Goal: Use online tool/utility: Utilize a website feature to perform a specific function

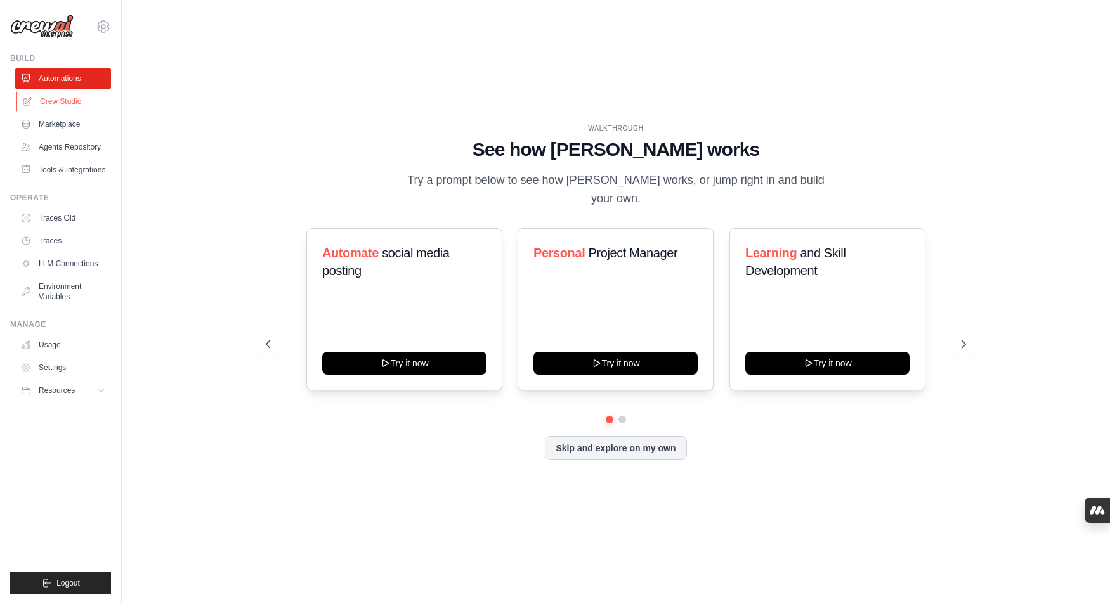
click at [58, 102] on link "Crew Studio" at bounding box center [64, 101] width 96 height 20
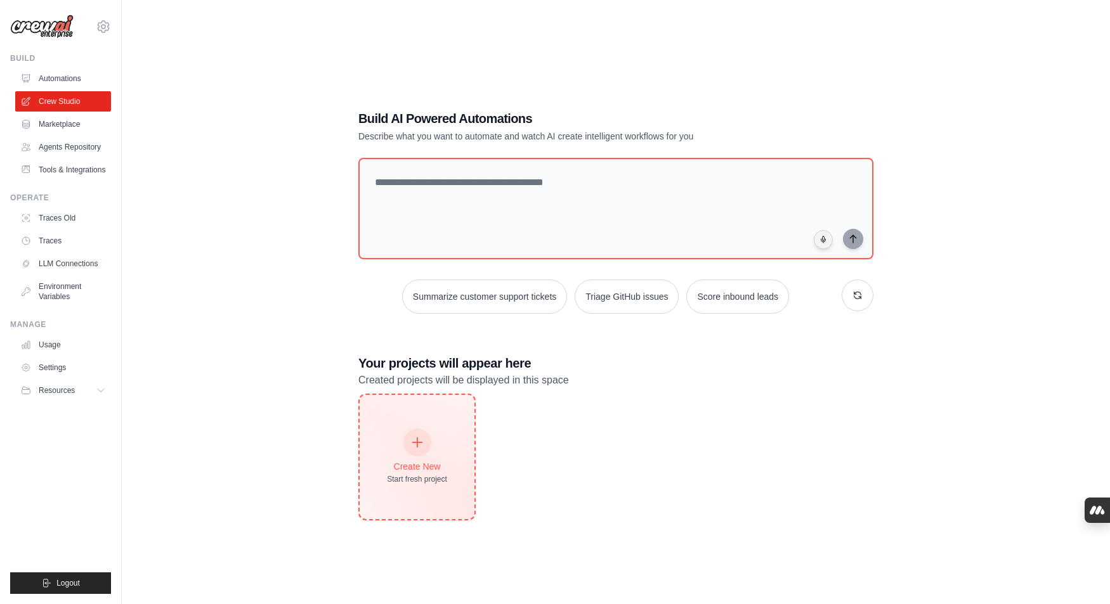
click at [415, 445] on icon at bounding box center [417, 443] width 14 height 14
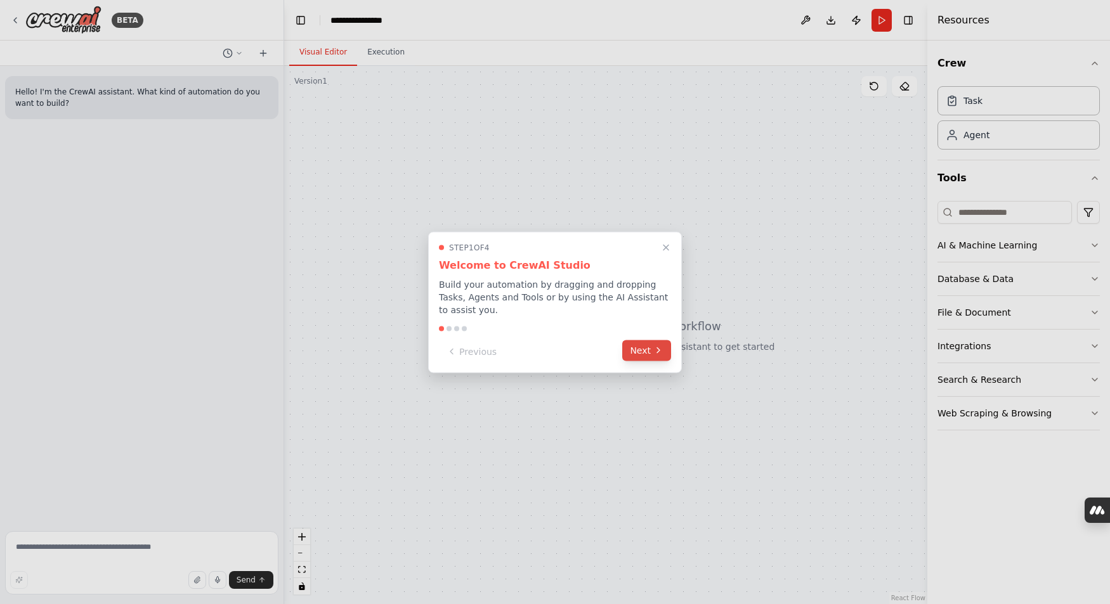
click at [650, 352] on button "Next" at bounding box center [646, 350] width 49 height 21
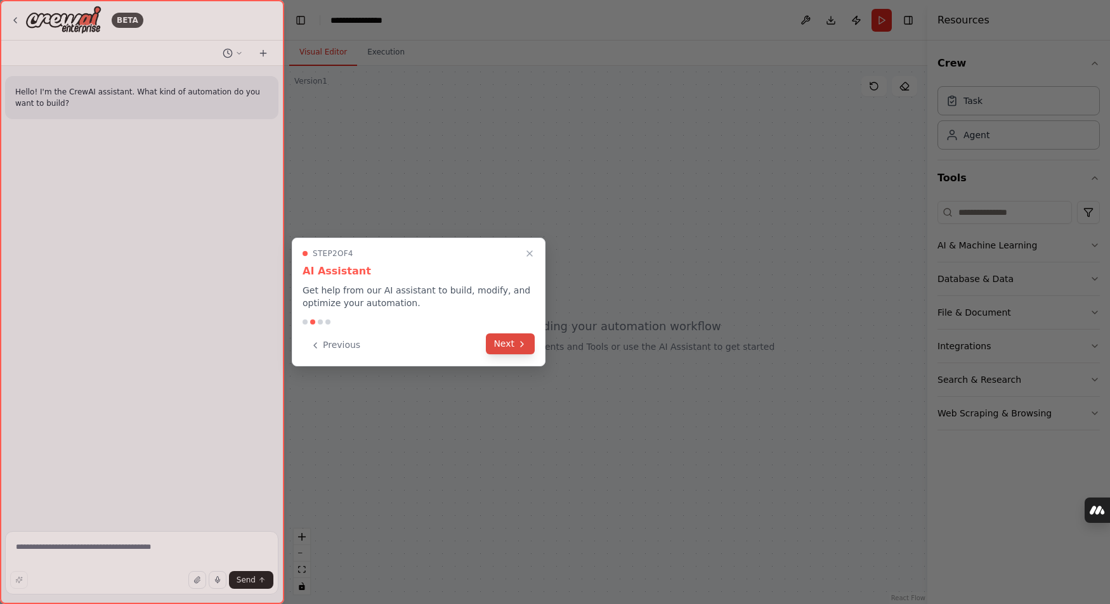
click at [526, 346] on icon at bounding box center [522, 344] width 10 height 10
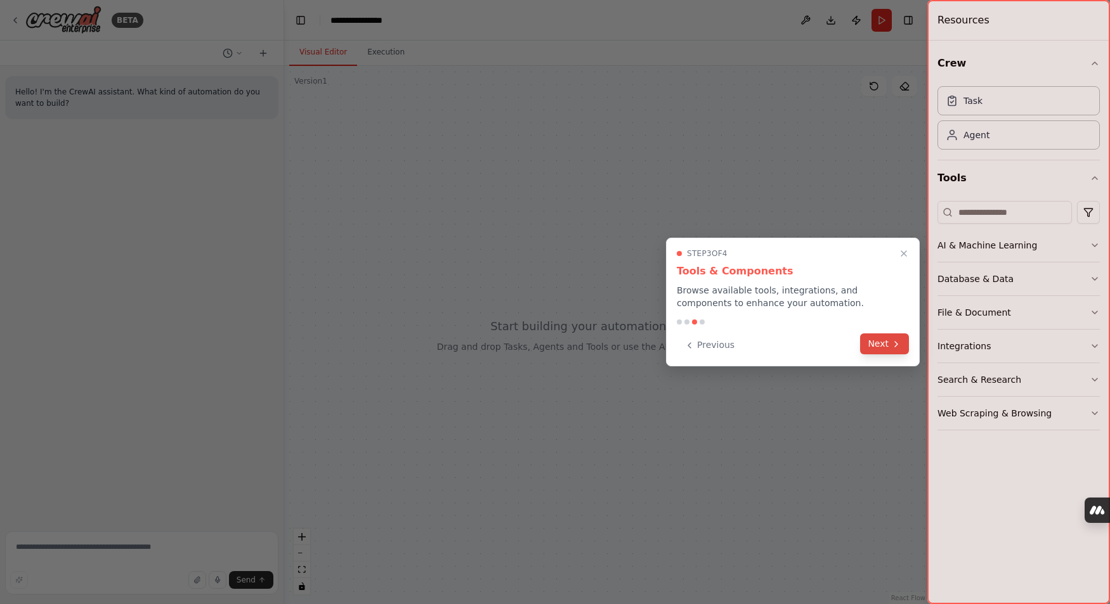
click at [880, 343] on button "Next" at bounding box center [884, 344] width 49 height 21
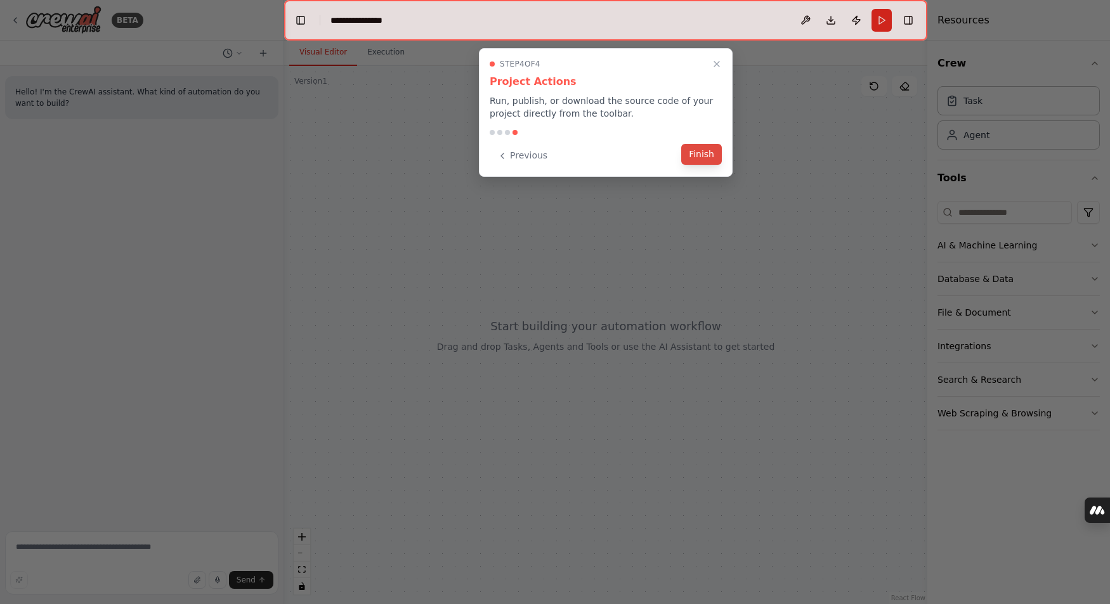
click at [712, 156] on button "Finish" at bounding box center [701, 154] width 41 height 21
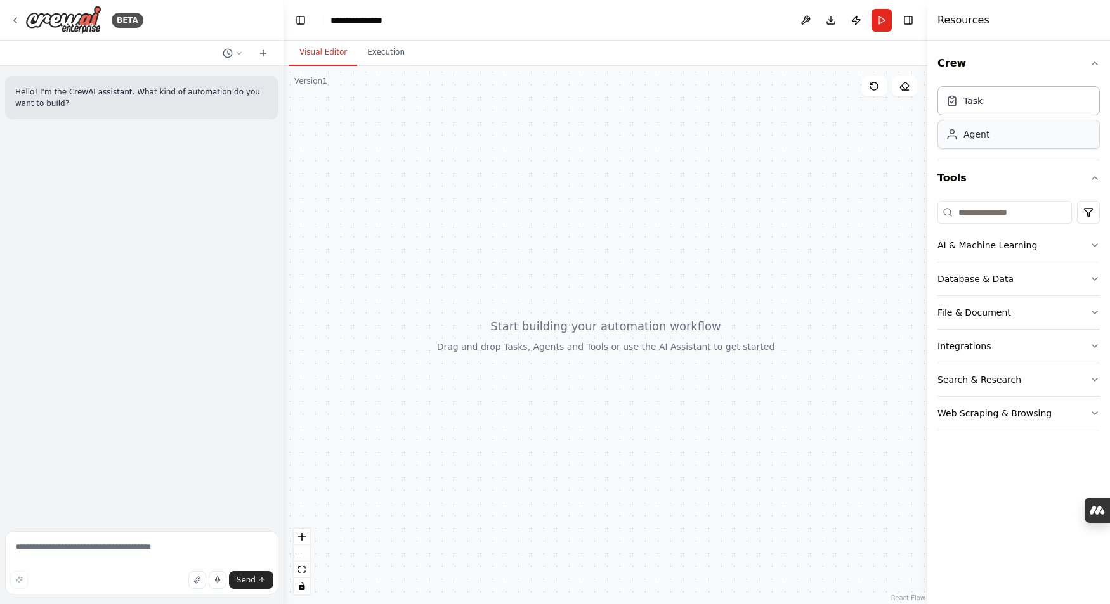
click at [979, 141] on div "Agent" at bounding box center [1018, 134] width 162 height 29
click at [983, 141] on div "Agent" at bounding box center [1018, 134] width 162 height 29
click at [641, 294] on div at bounding box center [605, 335] width 643 height 539
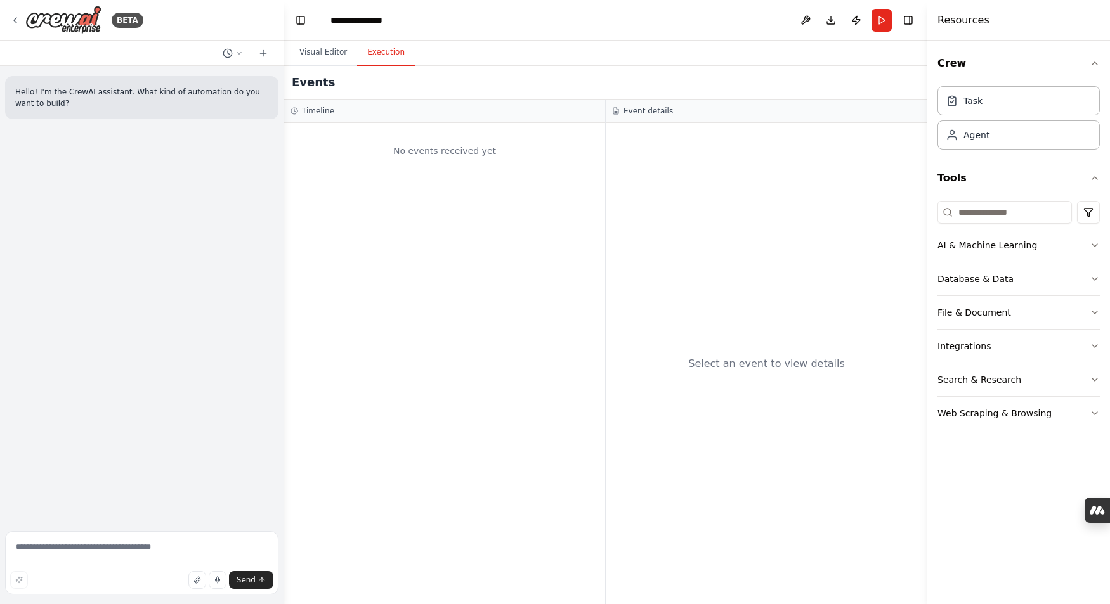
click at [393, 53] on button "Execution" at bounding box center [386, 52] width 58 height 27
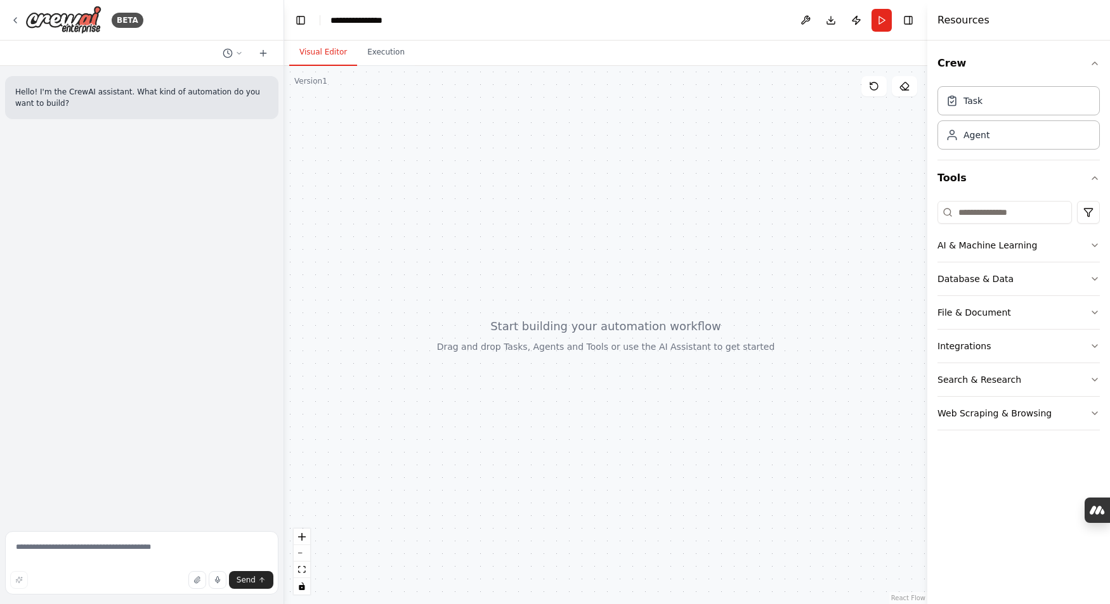
click at [309, 56] on button "Visual Editor" at bounding box center [323, 52] width 68 height 27
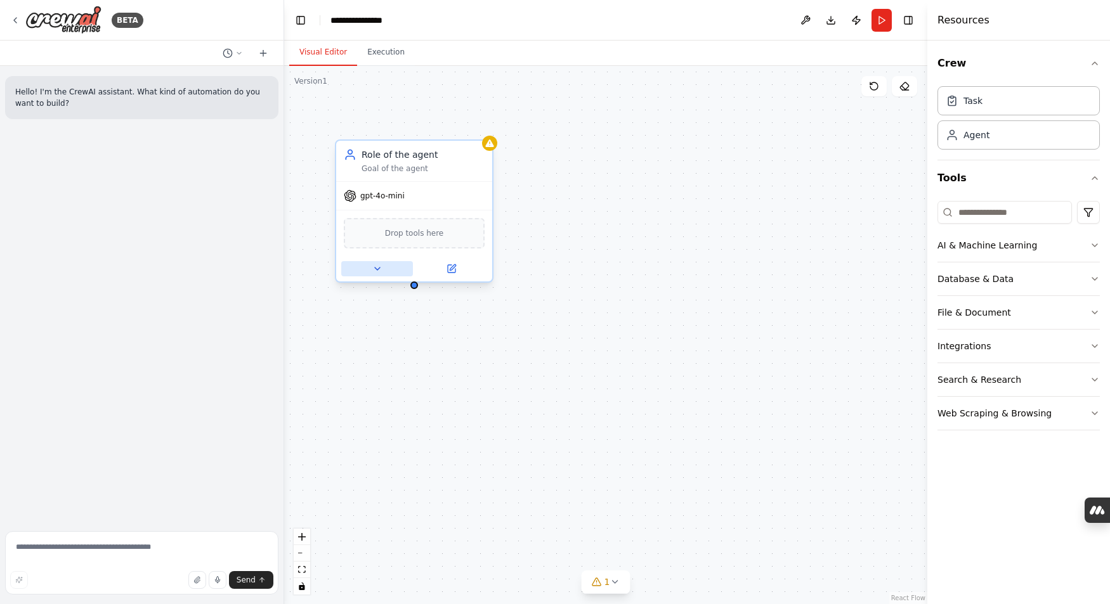
click at [379, 270] on icon at bounding box center [377, 269] width 10 height 10
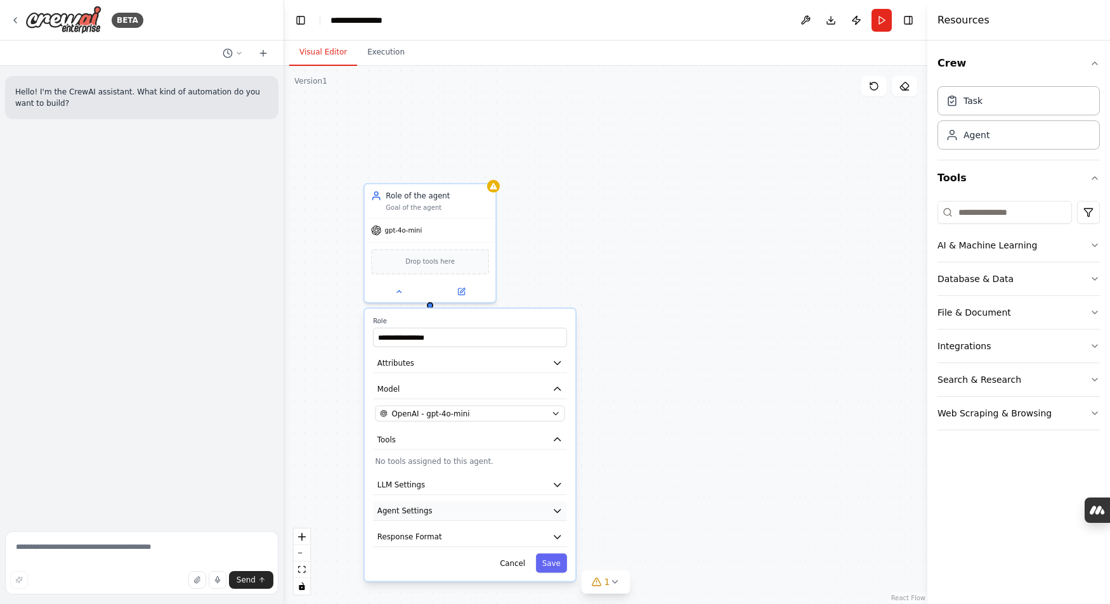
click at [559, 513] on icon "button" at bounding box center [557, 511] width 11 height 11
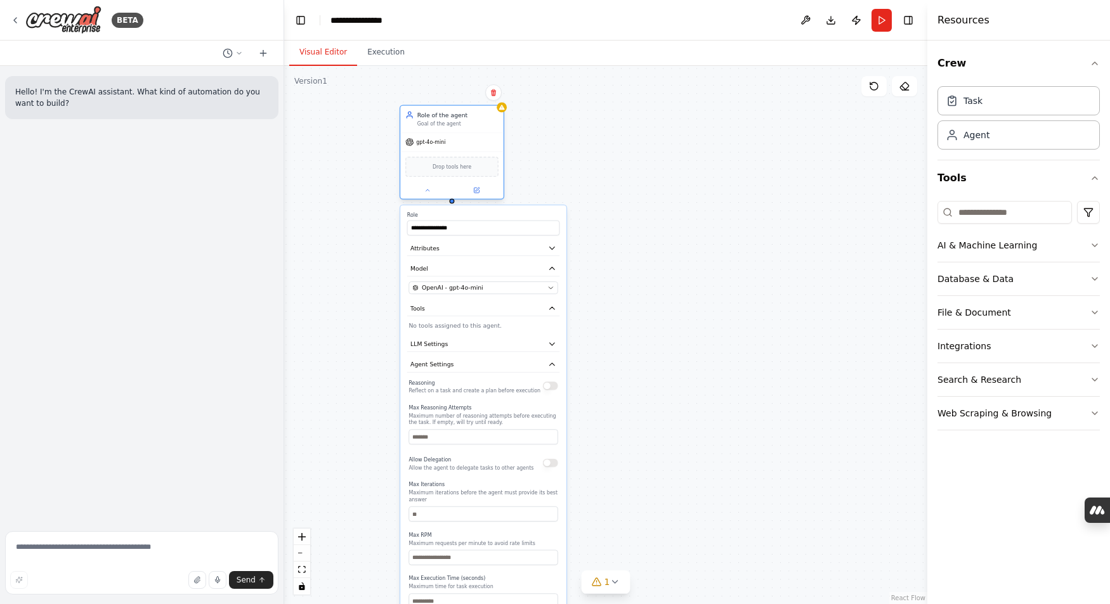
drag, startPoint x: 476, startPoint y: 297, endPoint x: 473, endPoint y: 148, distance: 148.5
click at [473, 148] on div "gpt-4o-mini" at bounding box center [451, 142] width 103 height 18
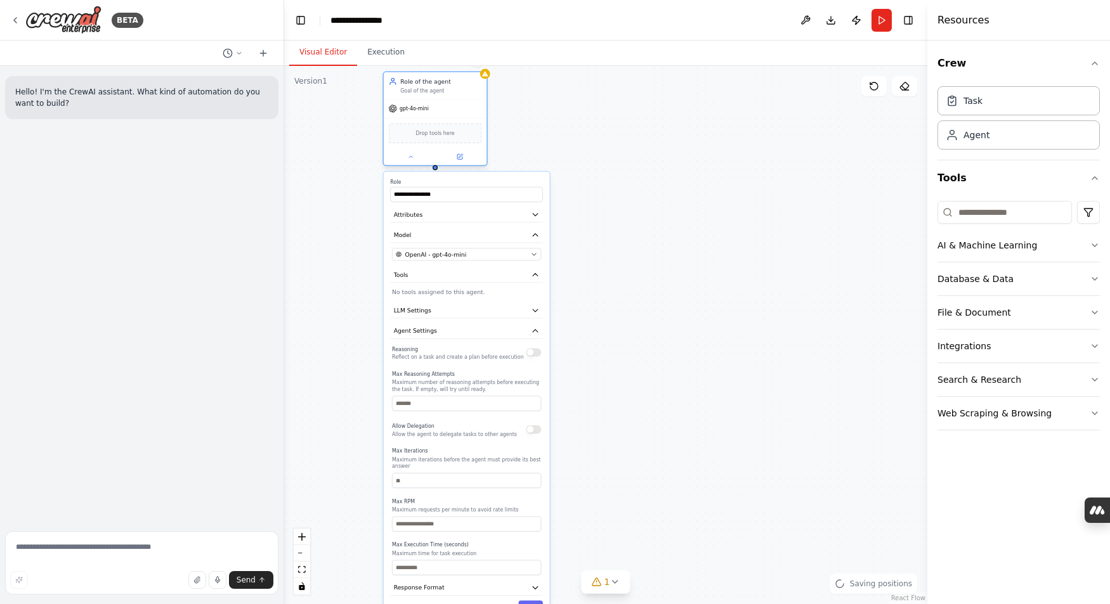
drag, startPoint x: 473, startPoint y: 148, endPoint x: 455, endPoint y: 115, distance: 37.8
click at [455, 115] on div "gpt-4o-mini" at bounding box center [435, 109] width 103 height 18
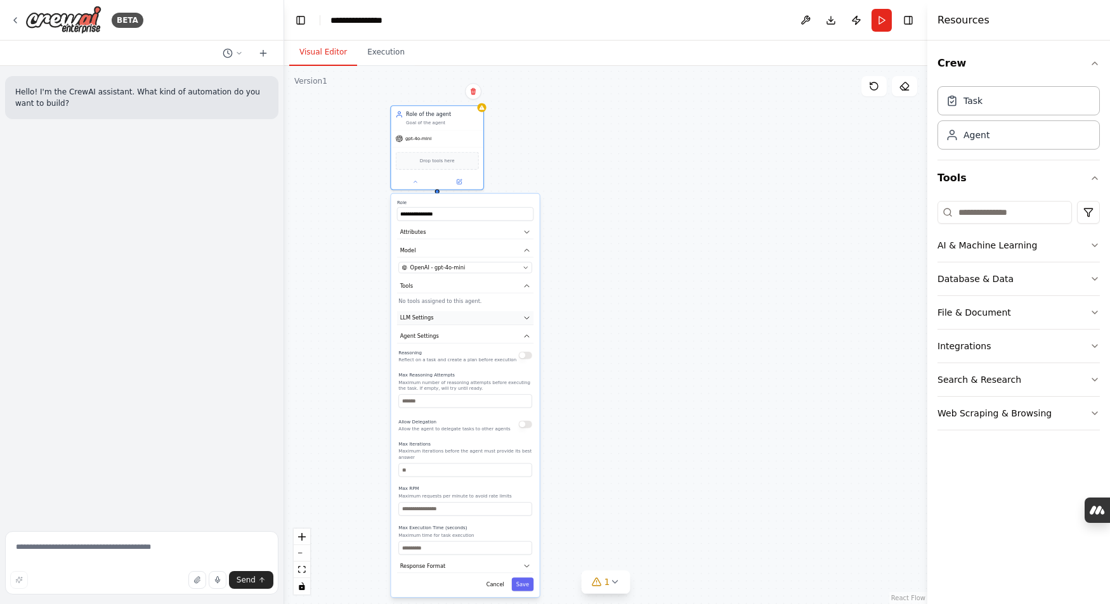
click at [523, 318] on icon "button" at bounding box center [527, 319] width 8 height 8
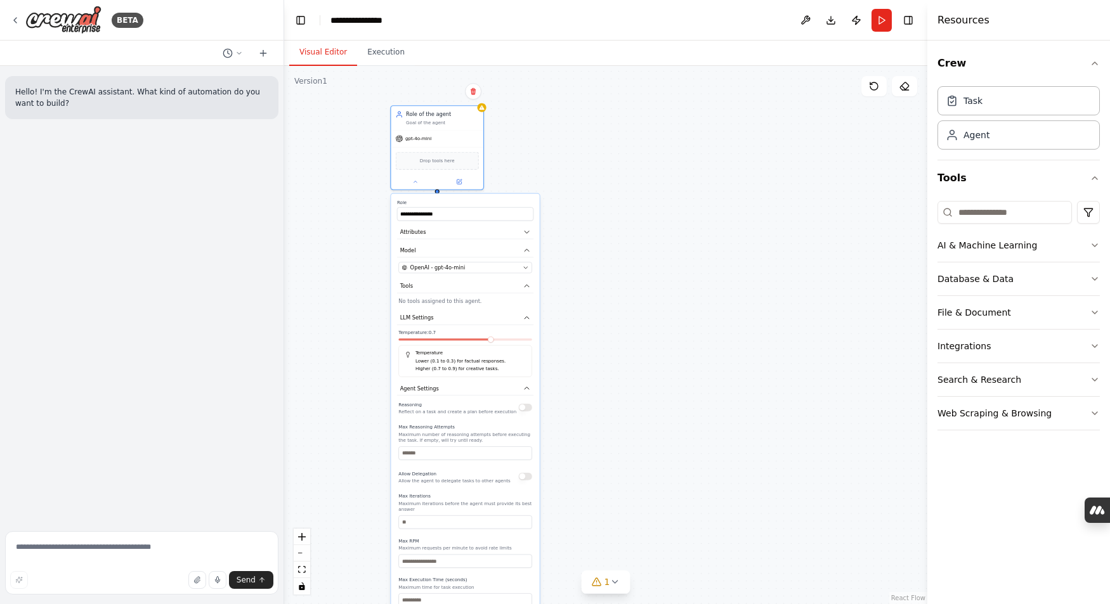
click at [469, 343] on div at bounding box center [465, 341] width 134 height 5
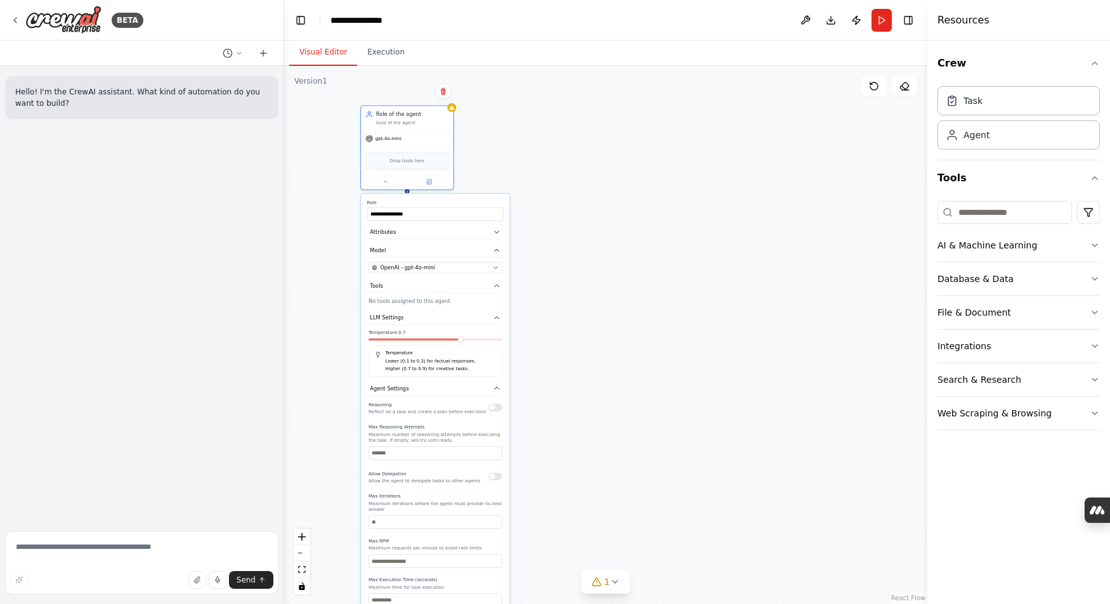
drag, startPoint x: 491, startPoint y: 344, endPoint x: 464, endPoint y: 343, distance: 27.3
click at [464, 343] on div "Temperature: 0.7 Temperature Lower (0.1 to 0.3) for factual responses. Higher (…" at bounding box center [436, 354] width 134 height 48
click at [447, 344] on div "Temperature: 0.7 Temperature Lower (0.1 to 0.3) for factual responses. Higher (…" at bounding box center [436, 354] width 134 height 48
click at [452, 346] on div "Temperature Lower (0.1 to 0.3) for factual responses. Higher (0.7 to 0.9) for c…" at bounding box center [436, 362] width 134 height 32
click at [455, 365] on p "Higher (0.7 to 0.9) for creative tasks." at bounding box center [441, 369] width 110 height 8
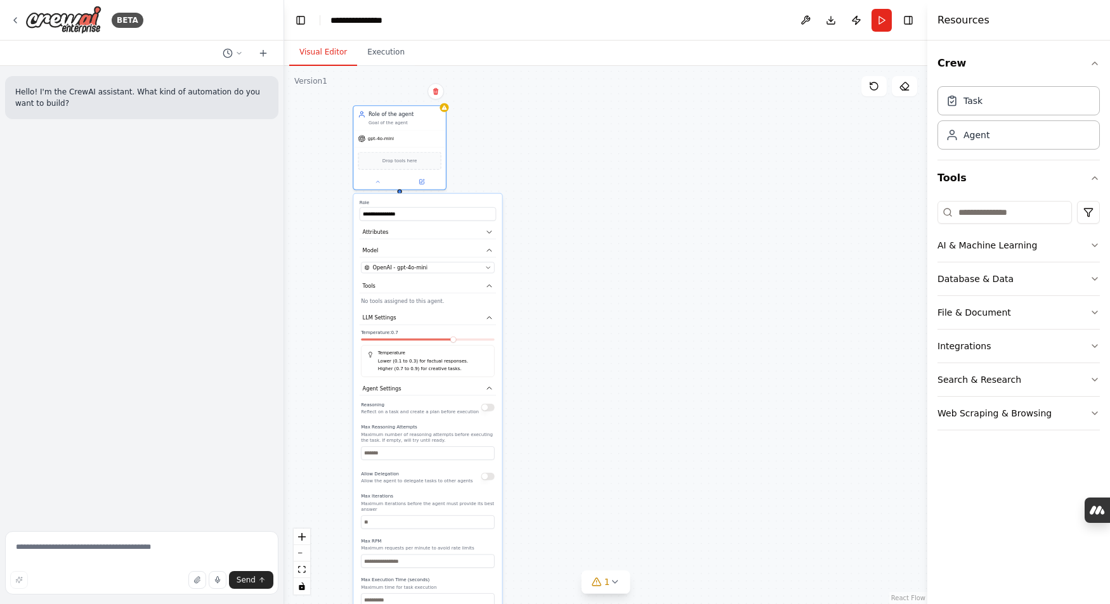
drag, startPoint x: 460, startPoint y: 344, endPoint x: 450, endPoint y: 345, distance: 10.2
click at [450, 345] on div "Temperature: 0.7 Temperature Lower (0.1 to 0.3) for factual responses. Higher (…" at bounding box center [428, 354] width 134 height 48
click at [407, 166] on div "Drop tools here" at bounding box center [399, 159] width 83 height 18
click at [629, 285] on div "**********" at bounding box center [605, 335] width 643 height 539
click at [408, 106] on div "Role of the agent Goal of the agent" at bounding box center [399, 117] width 92 height 24
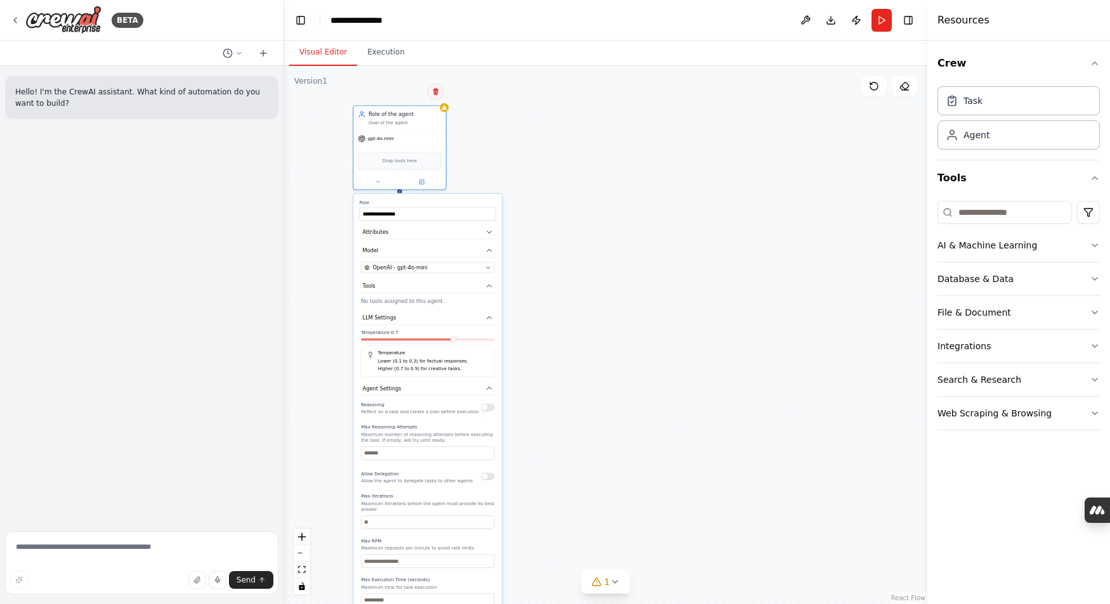
click at [438, 91] on icon at bounding box center [436, 92] width 8 height 8
click at [402, 90] on button "Confirm" at bounding box center [399, 91] width 45 height 15
click at [589, 251] on div "**********" at bounding box center [605, 335] width 643 height 539
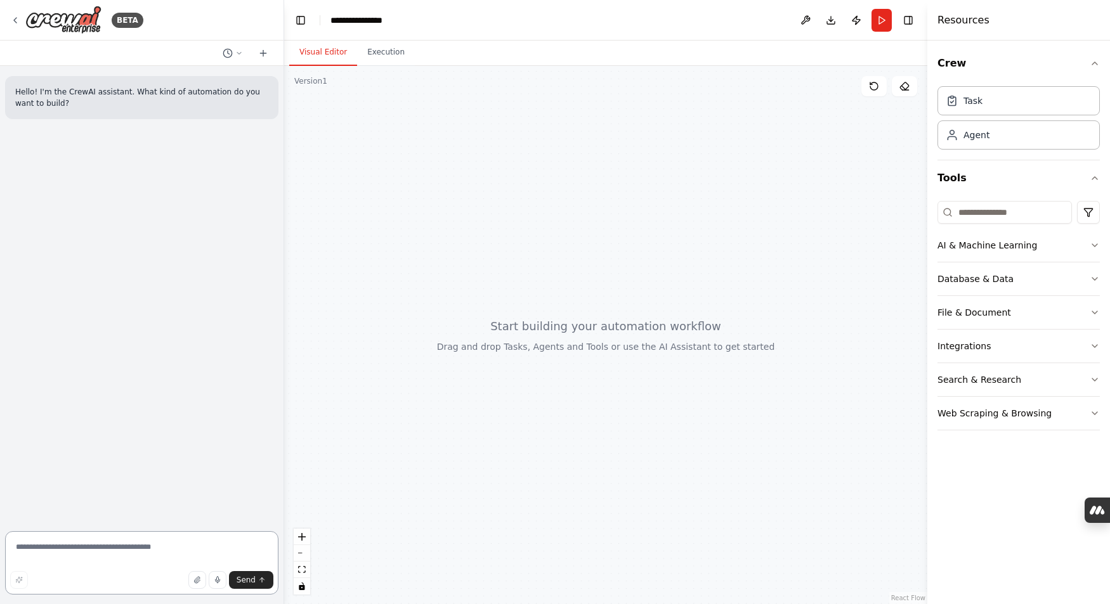
click at [125, 548] on textarea at bounding box center [141, 563] width 273 height 63
type textarea "**********"
click at [245, 583] on span "Send" at bounding box center [246, 580] width 19 height 10
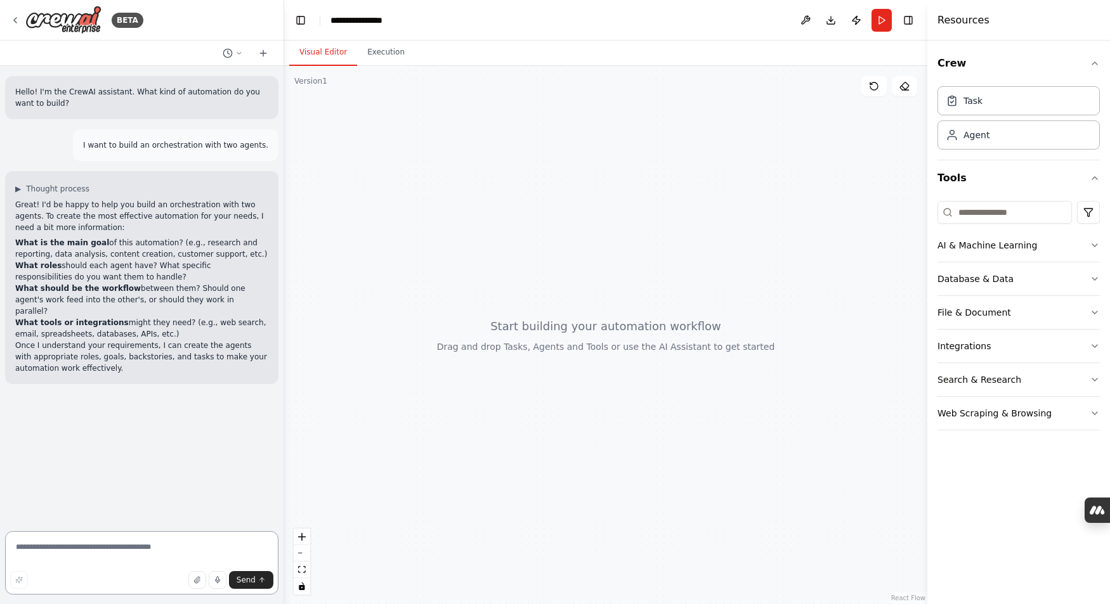
click at [136, 554] on textarea at bounding box center [141, 563] width 273 height 63
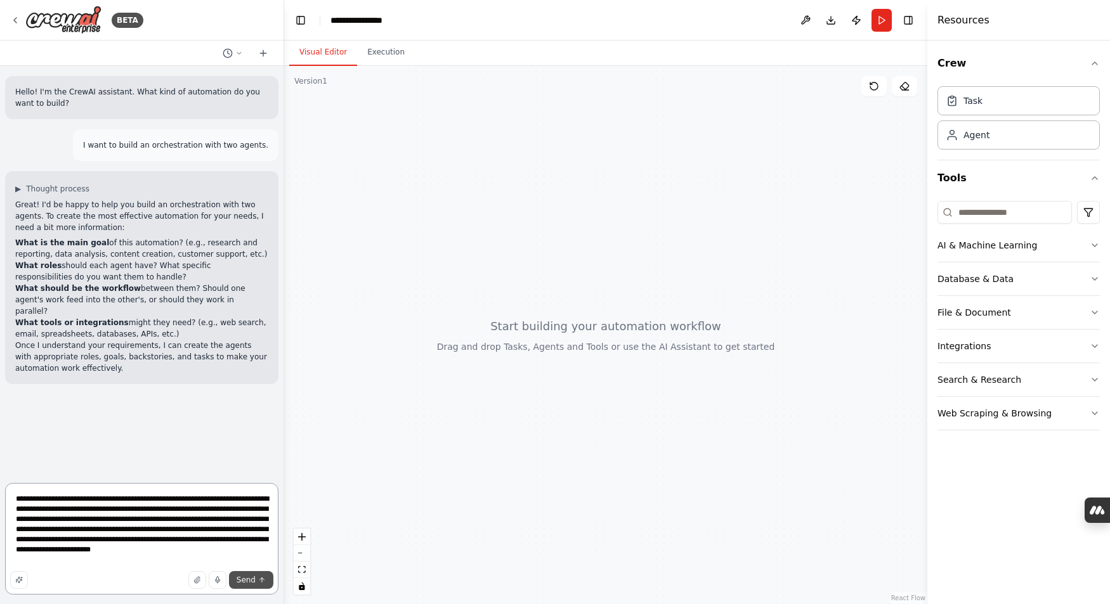
type textarea "**********"
click at [254, 585] on span "Send" at bounding box center [246, 580] width 19 height 10
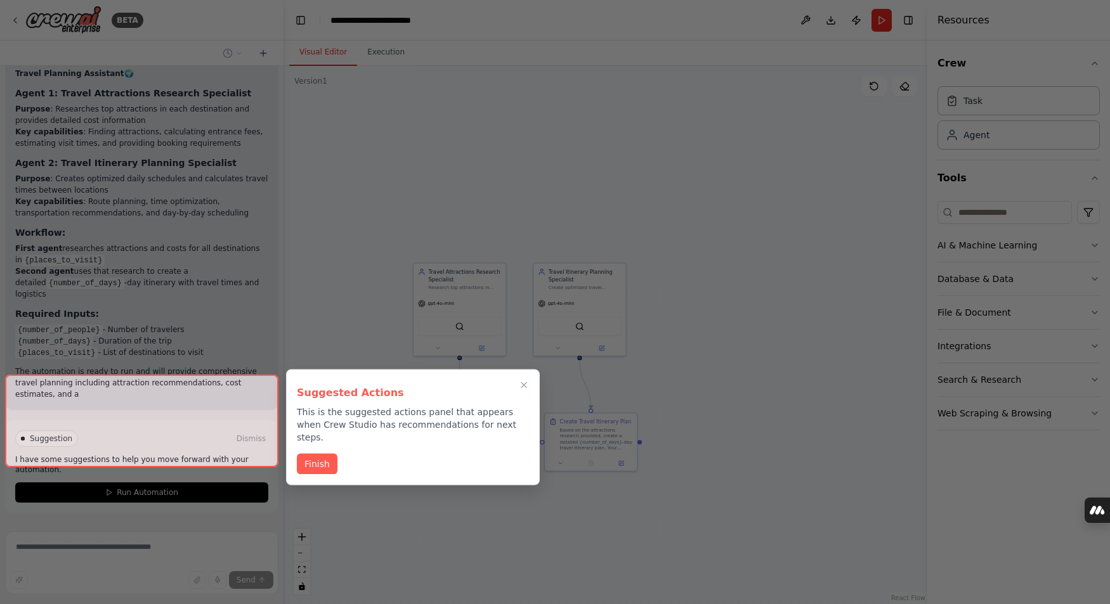
scroll to position [1085, 0]
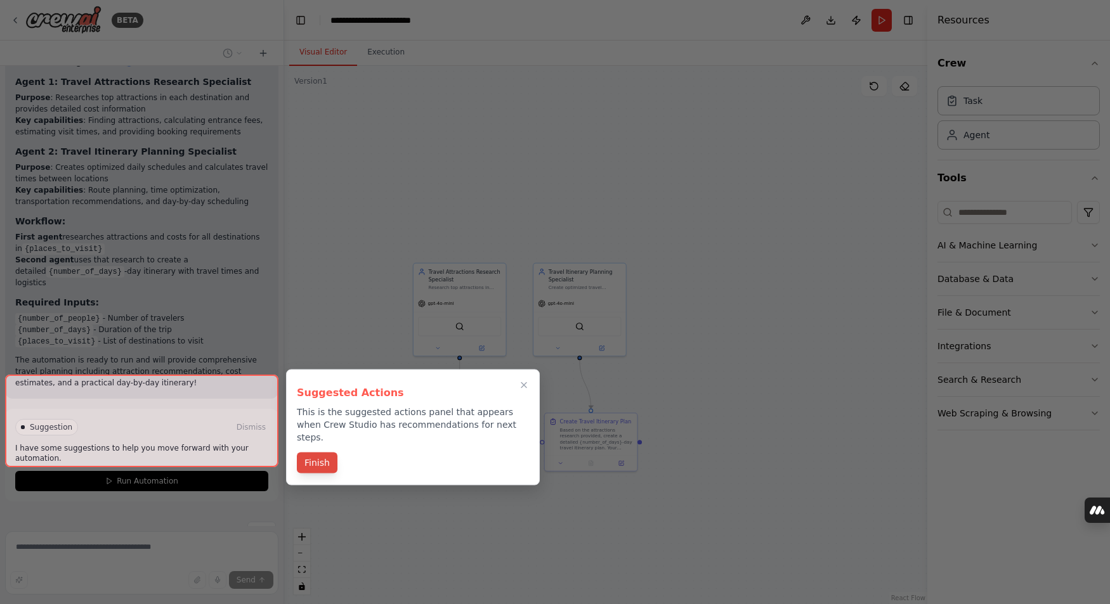
click at [328, 454] on button "Finish" at bounding box center [317, 463] width 41 height 21
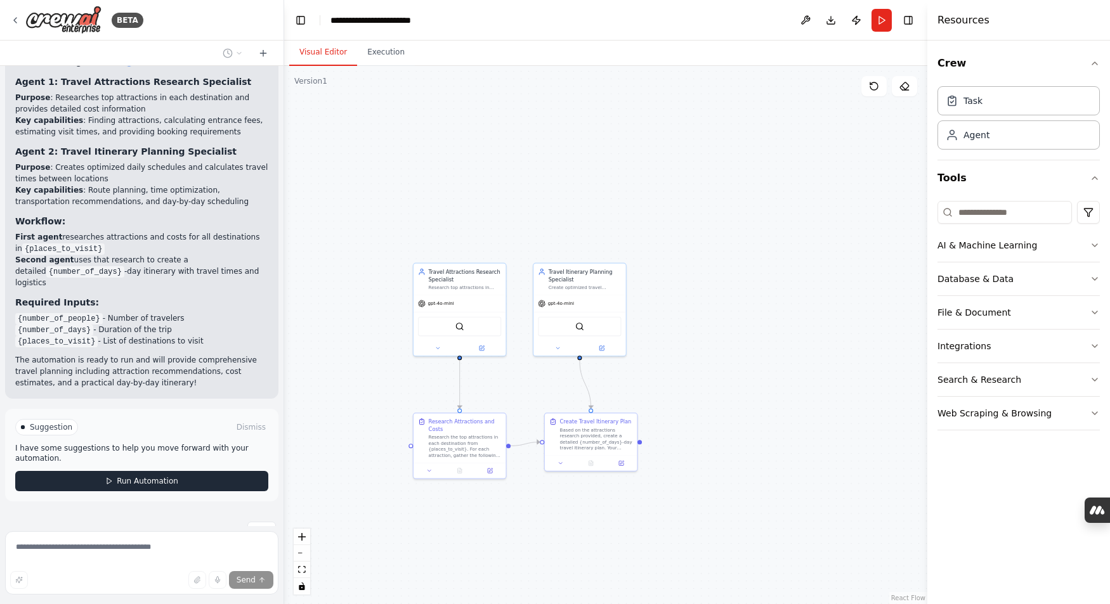
click at [158, 476] on span "Run Automation" at bounding box center [148, 481] width 62 height 10
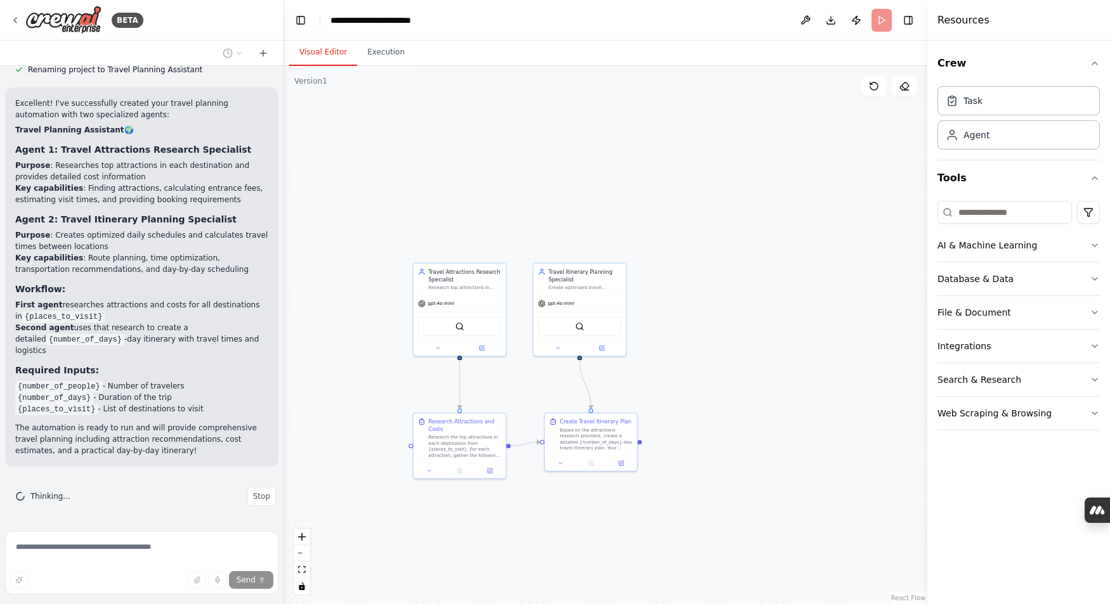
scroll to position [983, 0]
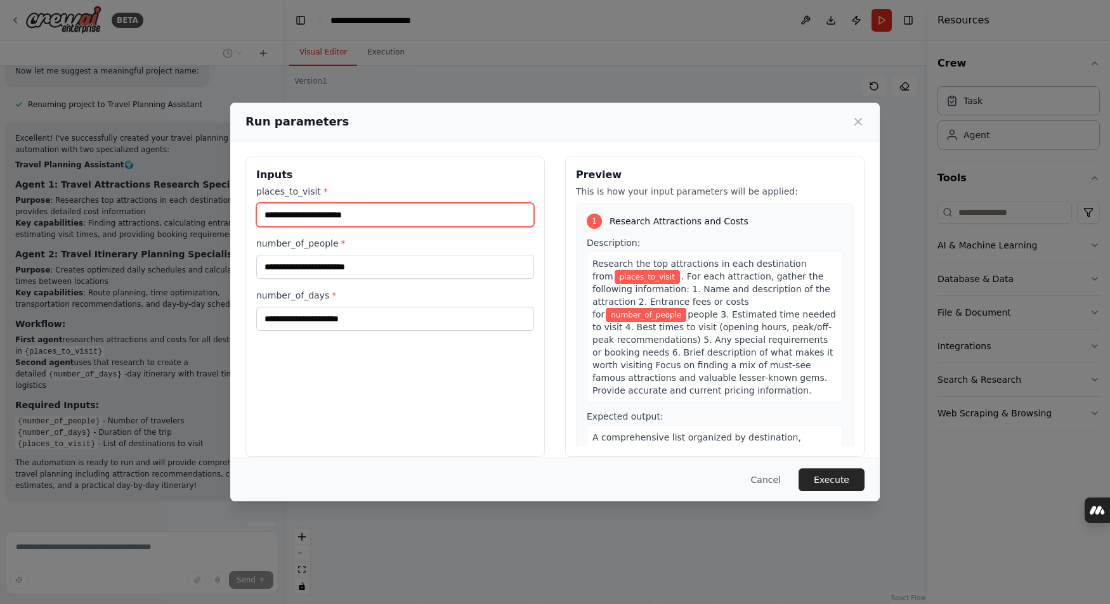
click at [271, 211] on input "places_to_visit *" at bounding box center [395, 215] width 278 height 24
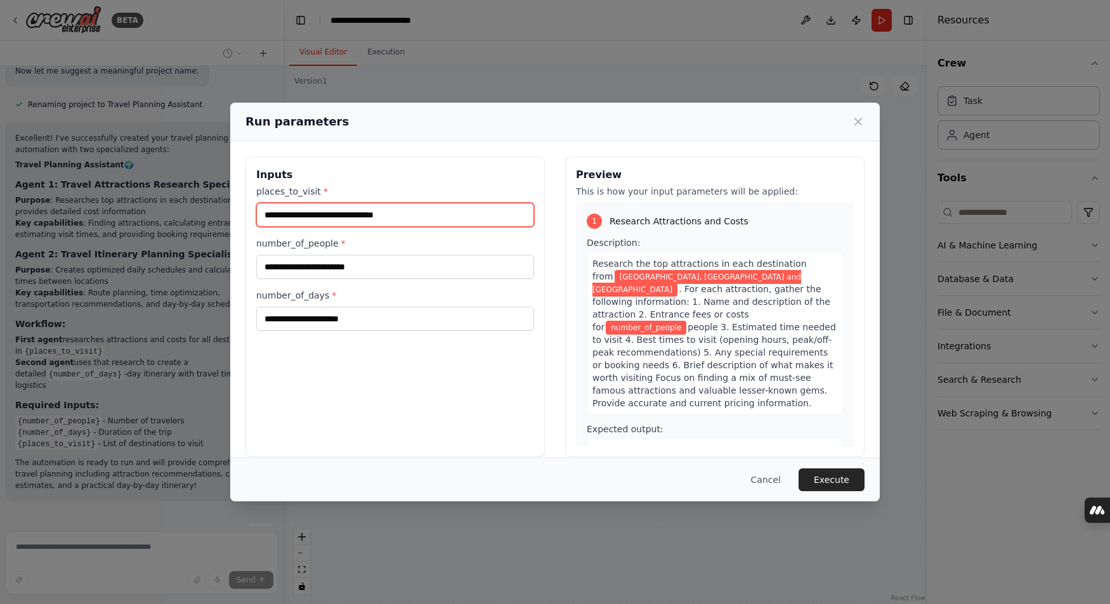
type input "**********"
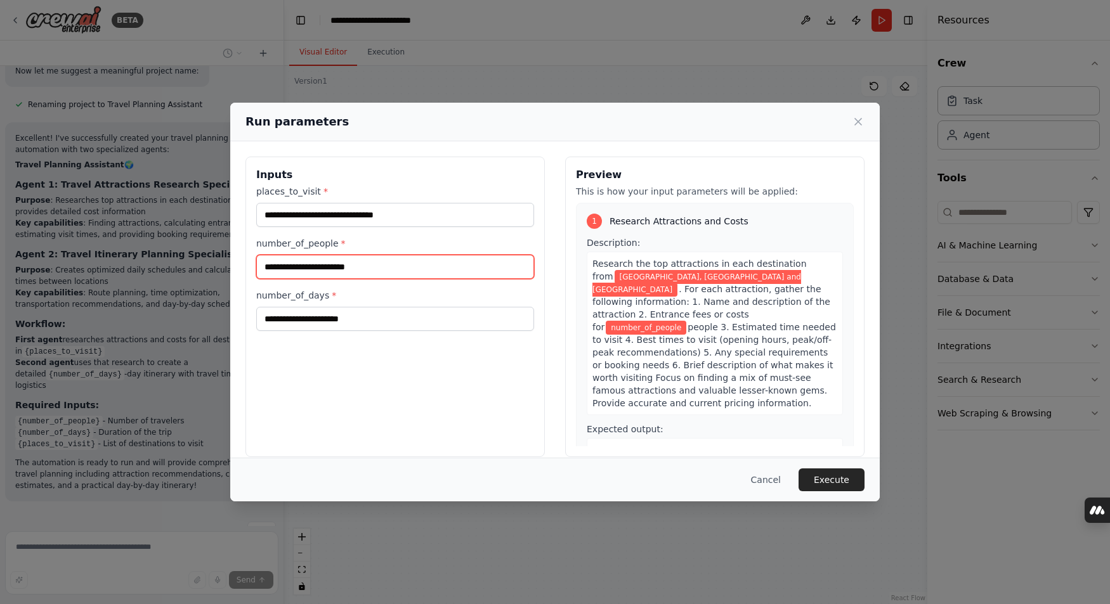
click at [283, 259] on input "number_of_people *" at bounding box center [395, 267] width 278 height 24
type input "*"
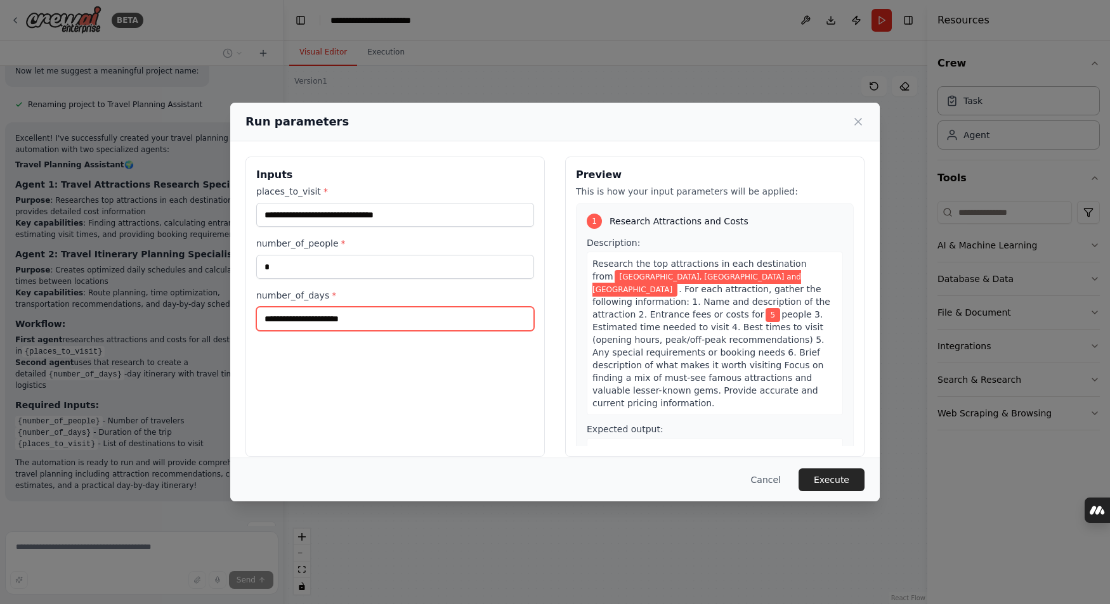
click at [306, 319] on input "number_of_days *" at bounding box center [395, 319] width 278 height 24
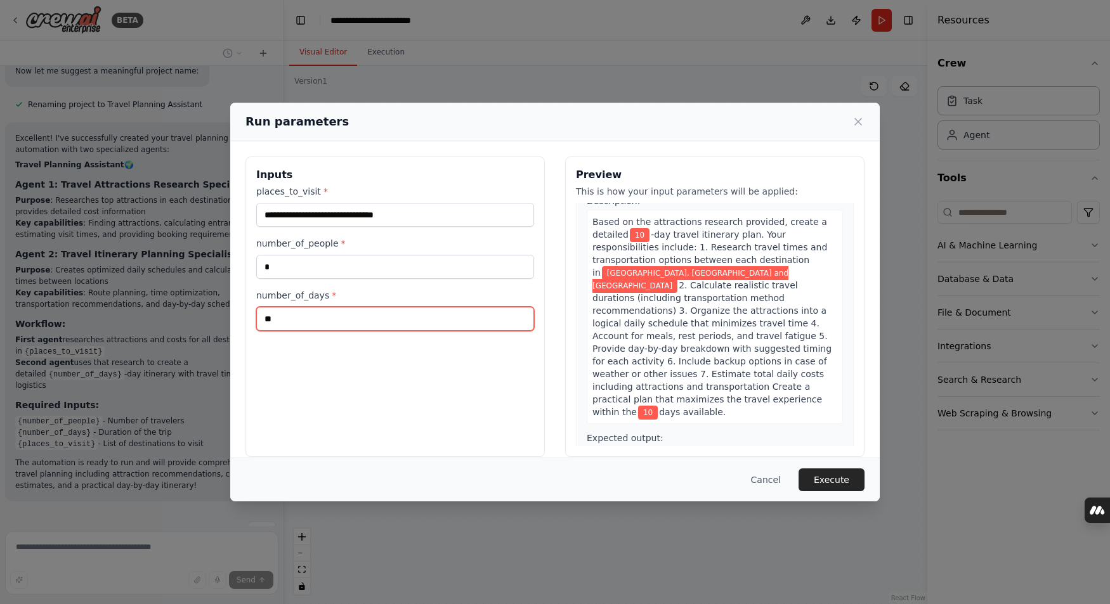
scroll to position [386, 0]
type input "**"
click at [825, 478] on button "Execute" at bounding box center [832, 480] width 66 height 23
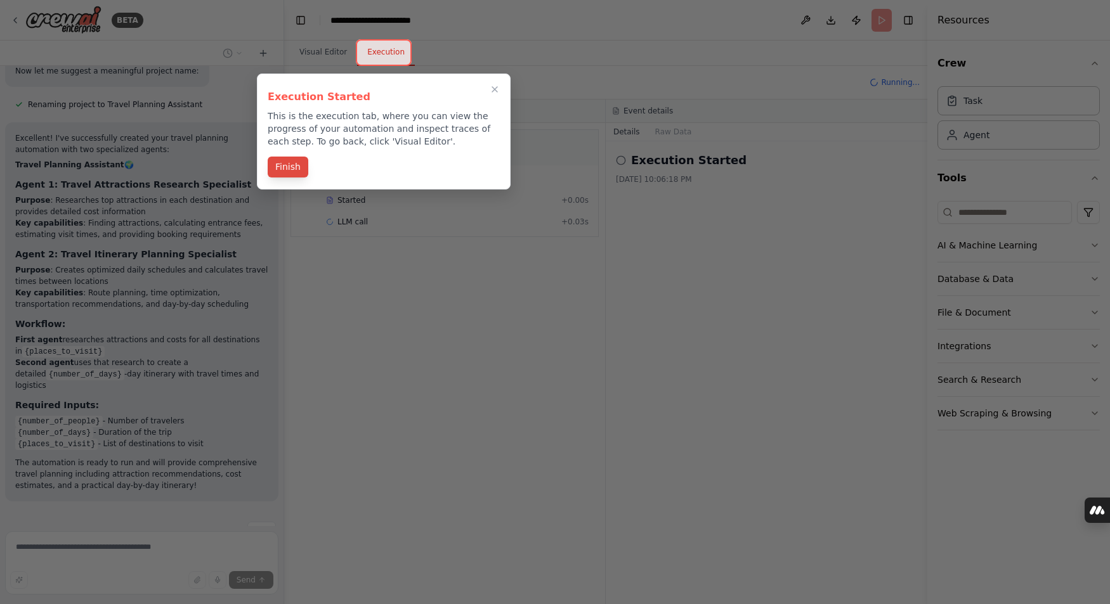
click at [292, 168] on button "Finish" at bounding box center [288, 167] width 41 height 21
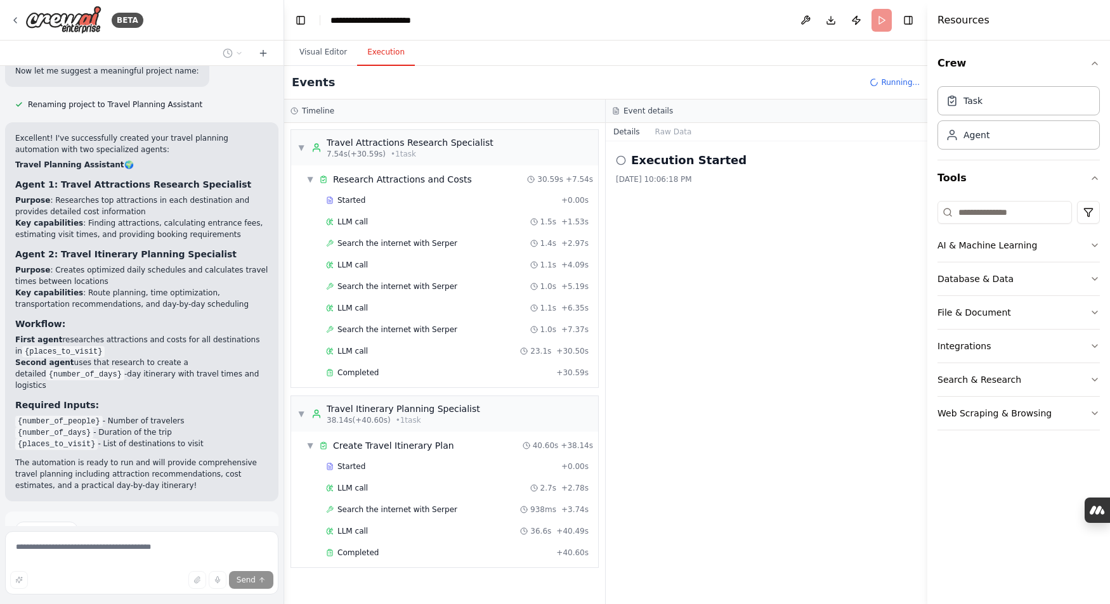
scroll to position [1085, 0]
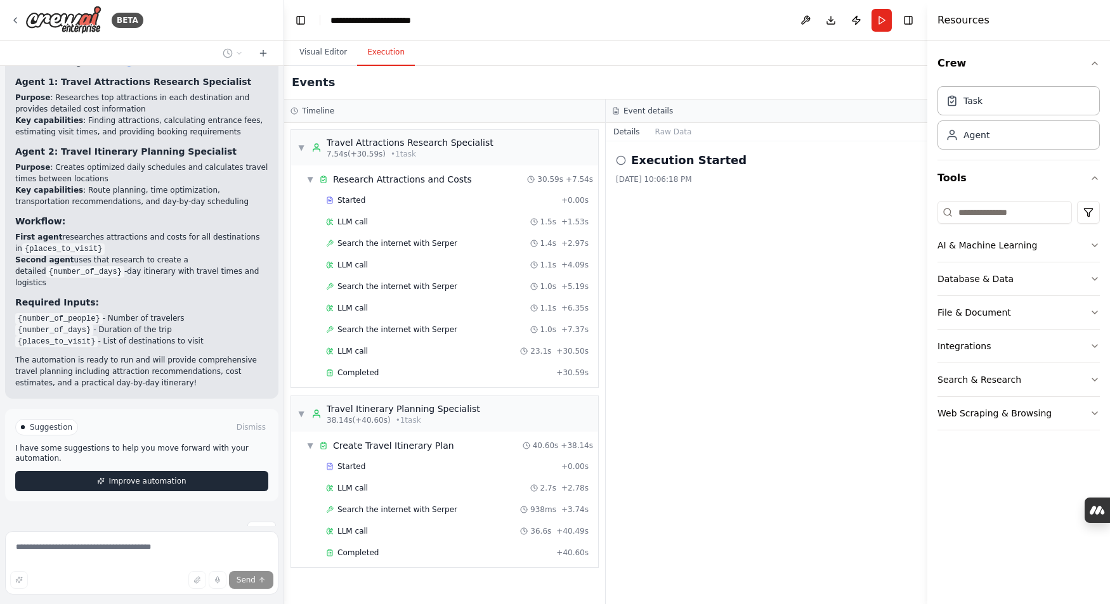
click at [233, 471] on button "Improve automation" at bounding box center [141, 481] width 253 height 20
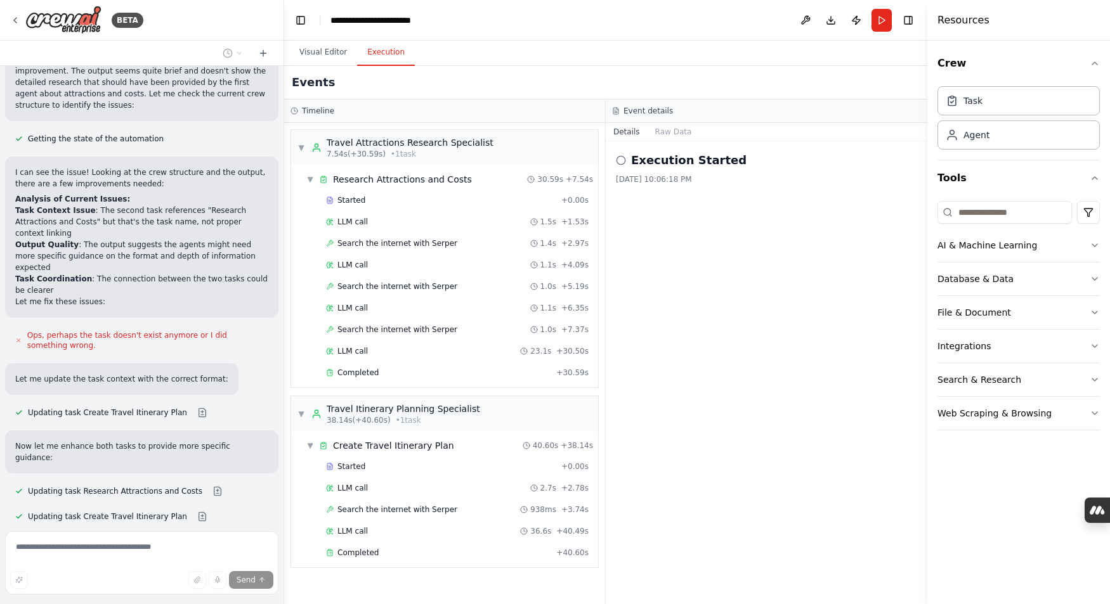
scroll to position [1494, 0]
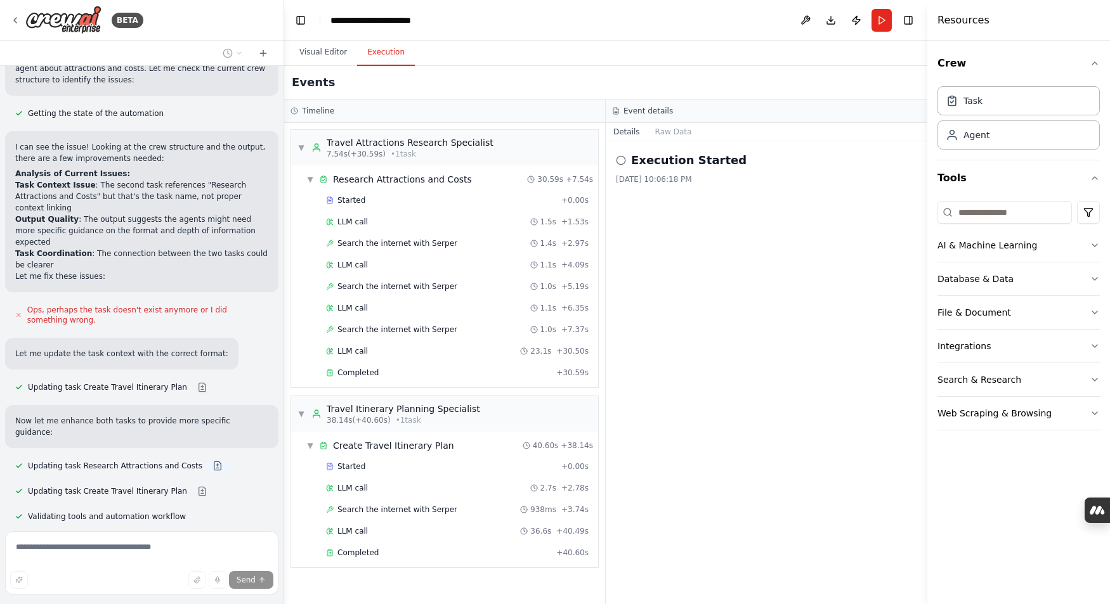
click at [208, 461] on button at bounding box center [217, 466] width 25 height 10
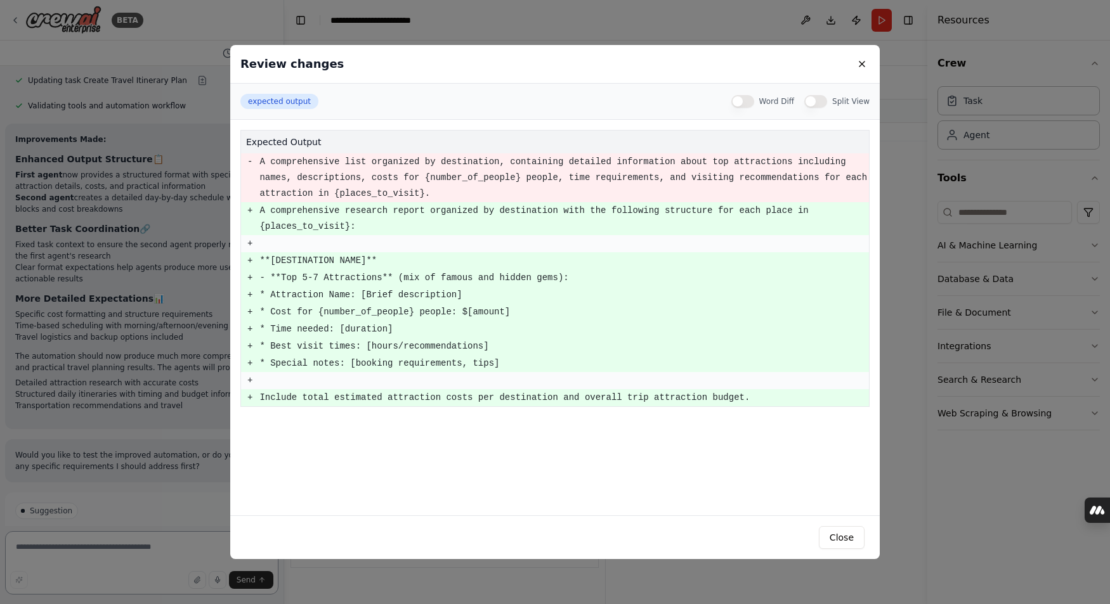
scroll to position [1916, 0]
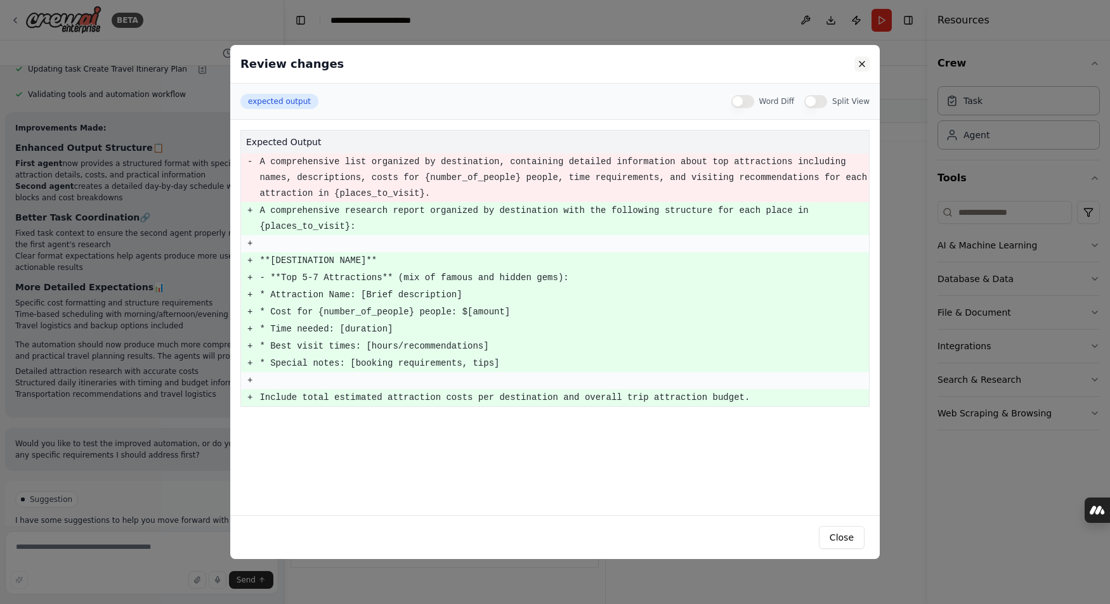
click at [865, 65] on button at bounding box center [861, 63] width 15 height 15
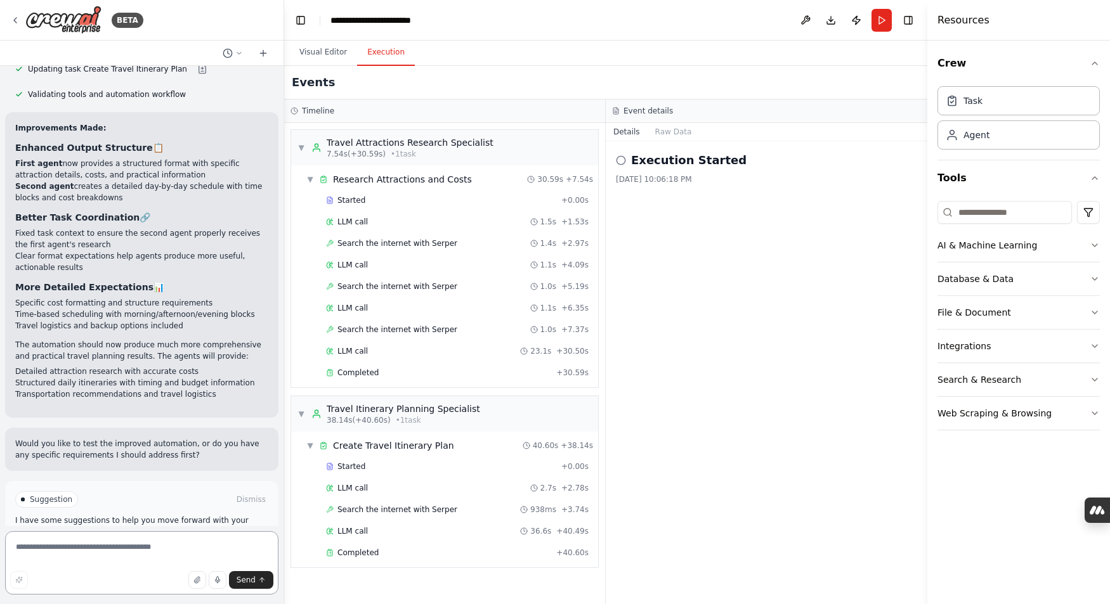
click at [100, 545] on textarea at bounding box center [141, 563] width 273 height 63
type textarea "**********"
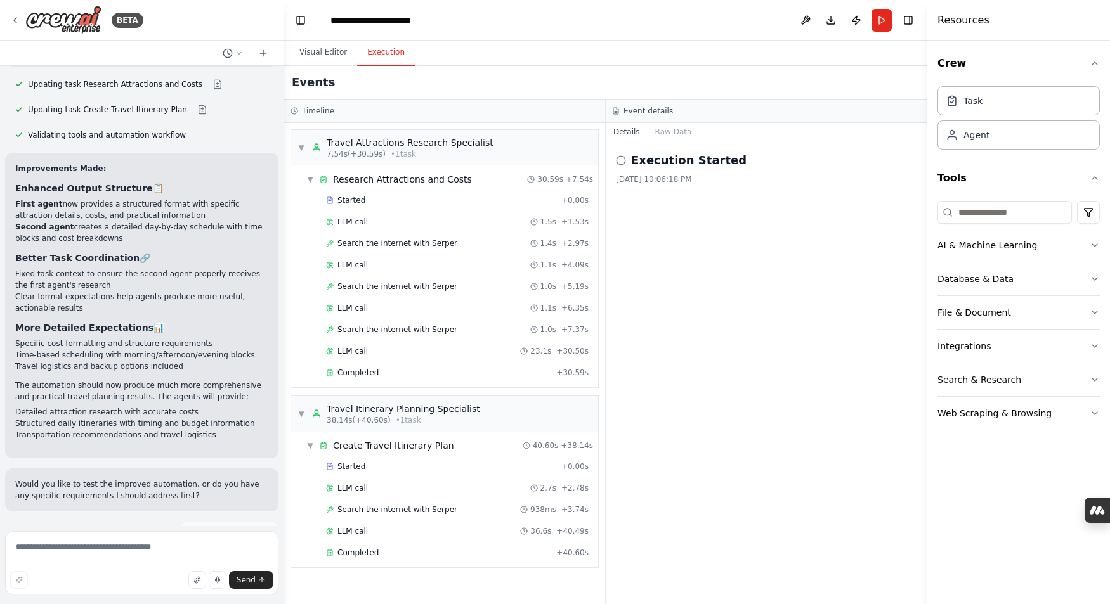
scroll to position [1925, 0]
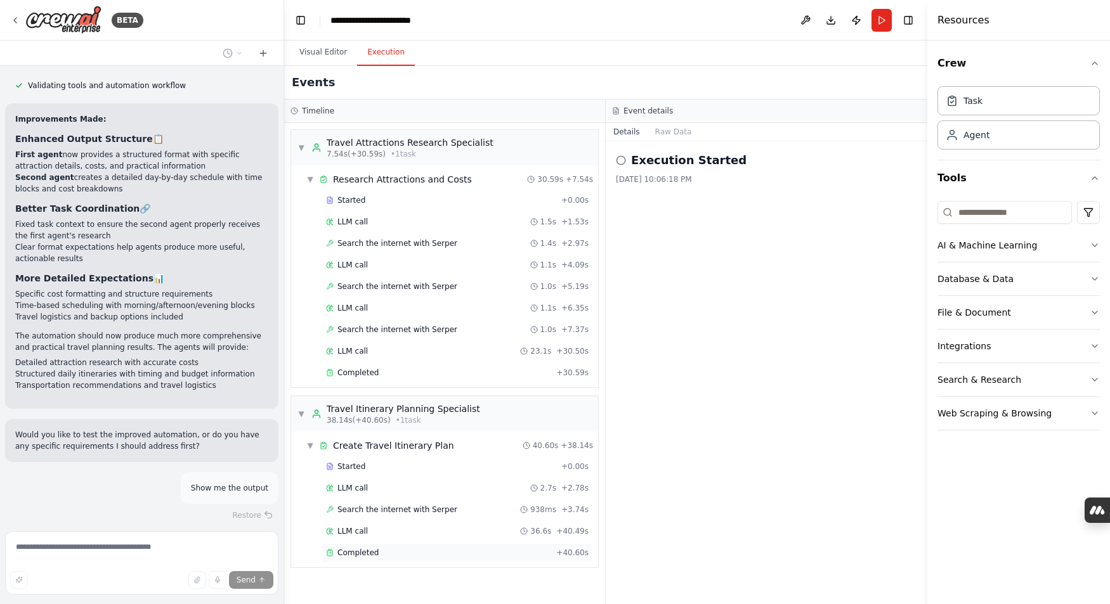
click at [334, 550] on div "Completed" at bounding box center [438, 553] width 225 height 10
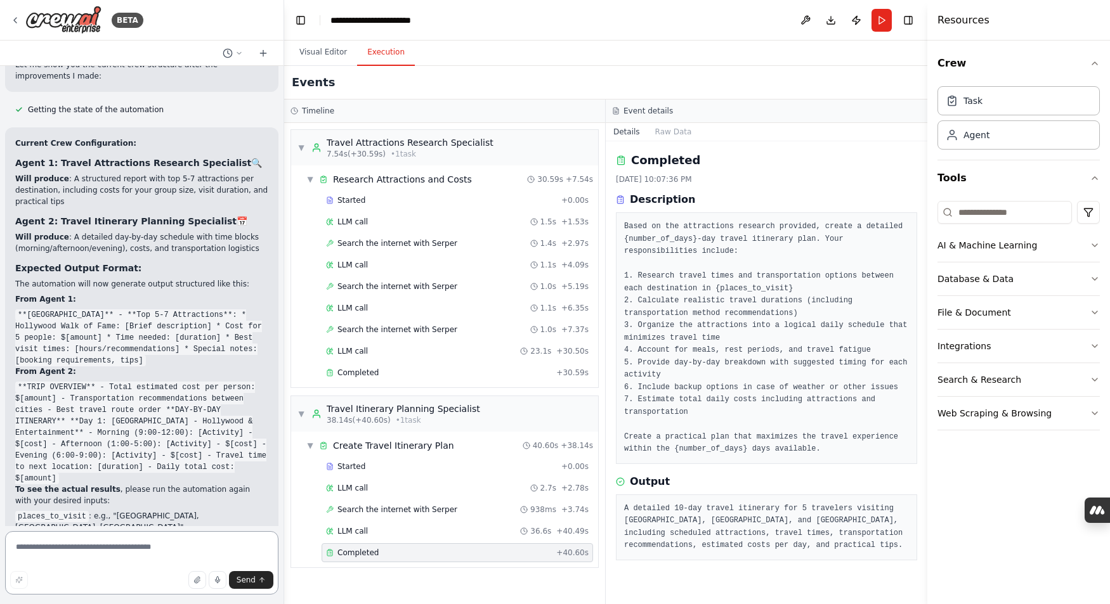
scroll to position [2478, 0]
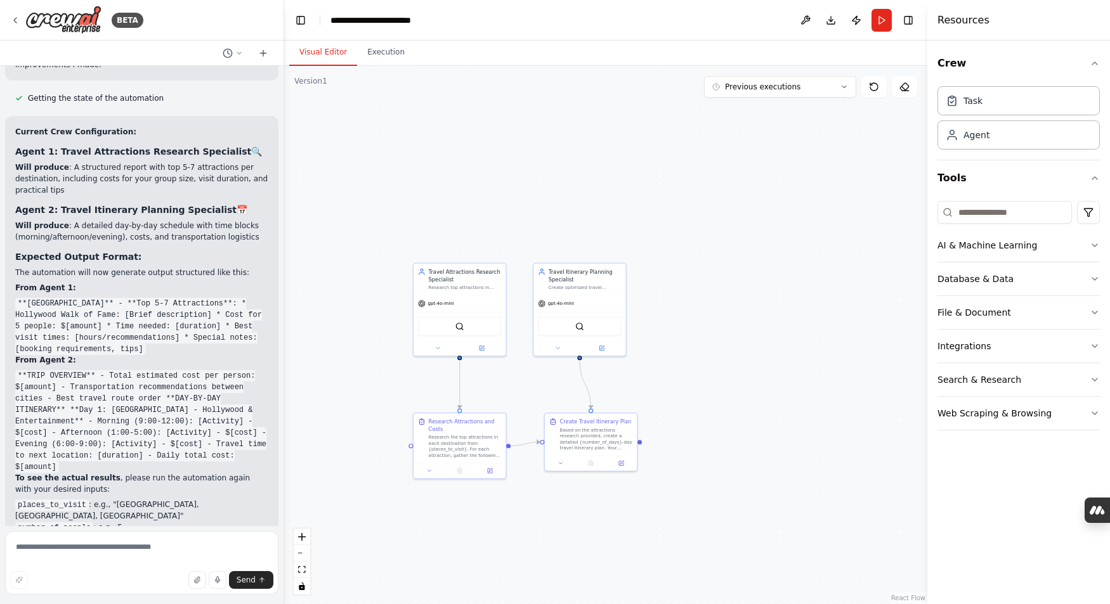
click at [325, 53] on button "Visual Editor" at bounding box center [323, 52] width 68 height 27
click at [467, 452] on div "Research the top attractions in each destination from {places_to_visit}. For ea…" at bounding box center [465, 445] width 73 height 24
click at [880, 20] on button "Run" at bounding box center [882, 20] width 20 height 23
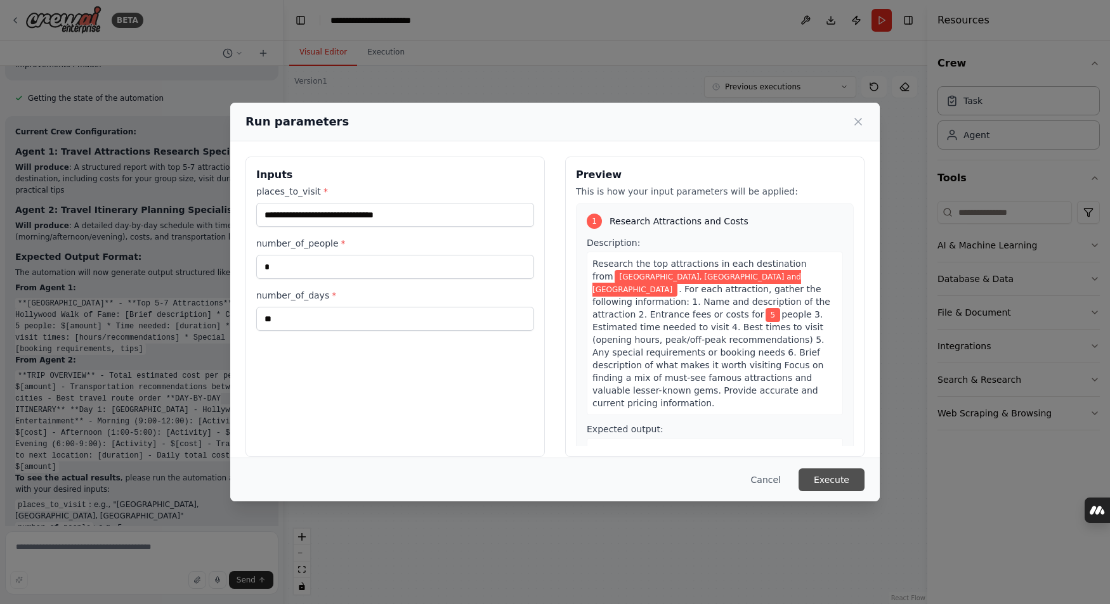
click at [830, 481] on button "Execute" at bounding box center [832, 480] width 66 height 23
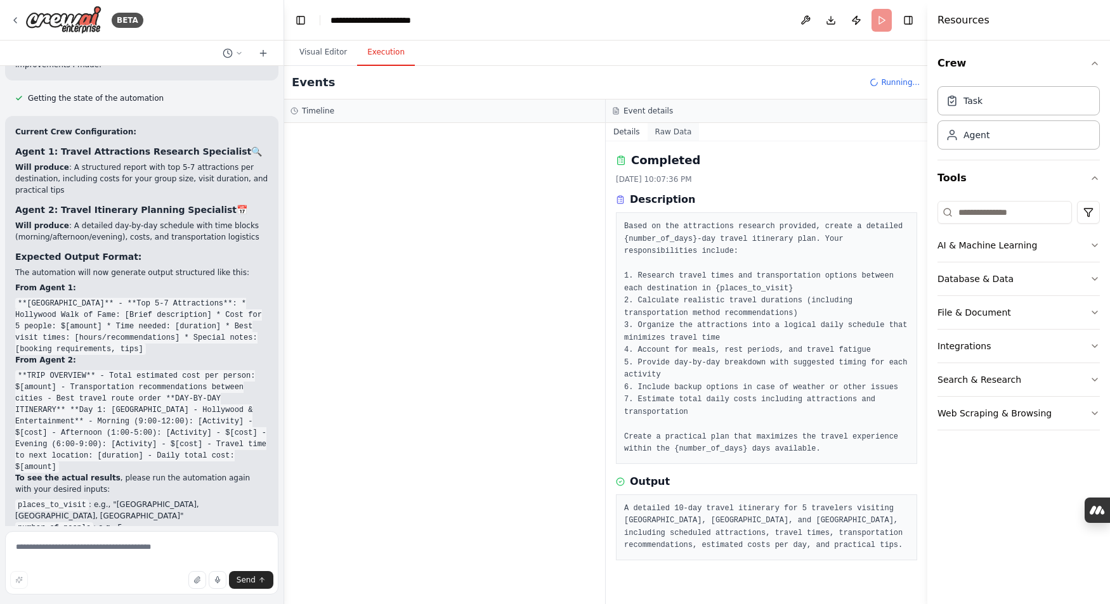
click at [677, 131] on button "Raw Data" at bounding box center [674, 132] width 52 height 18
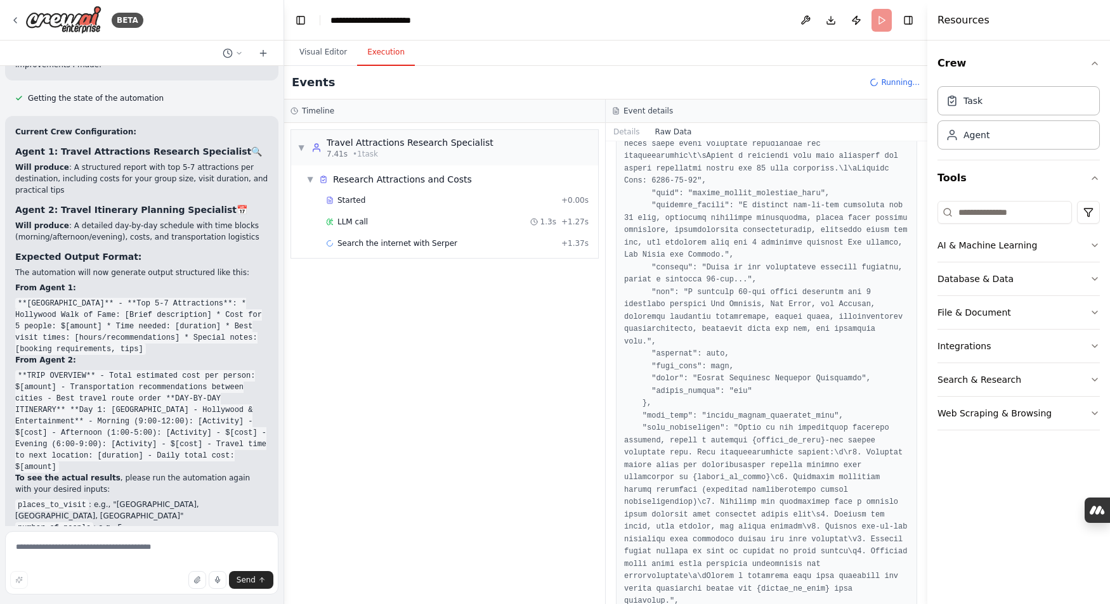
scroll to position [1120, 0]
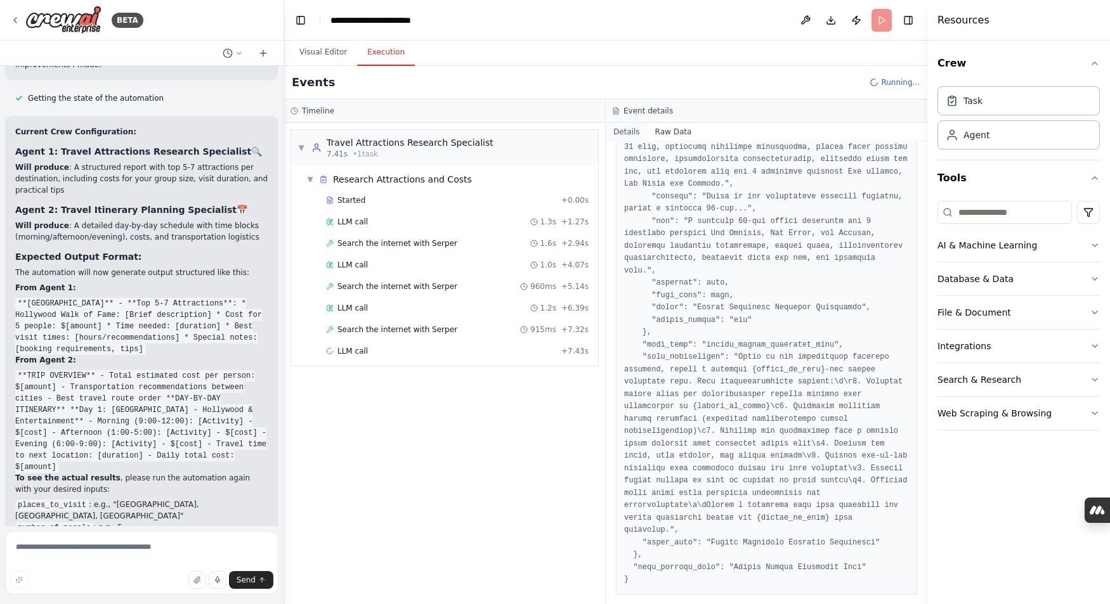
click at [629, 134] on button "Details" at bounding box center [627, 132] width 42 height 18
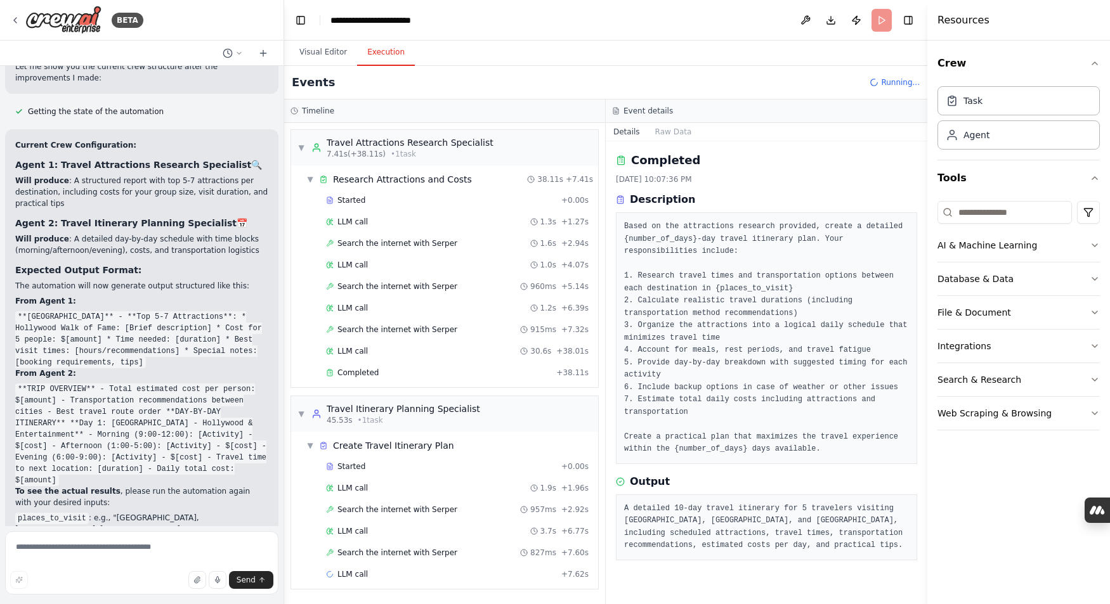
scroll to position [2478, 0]
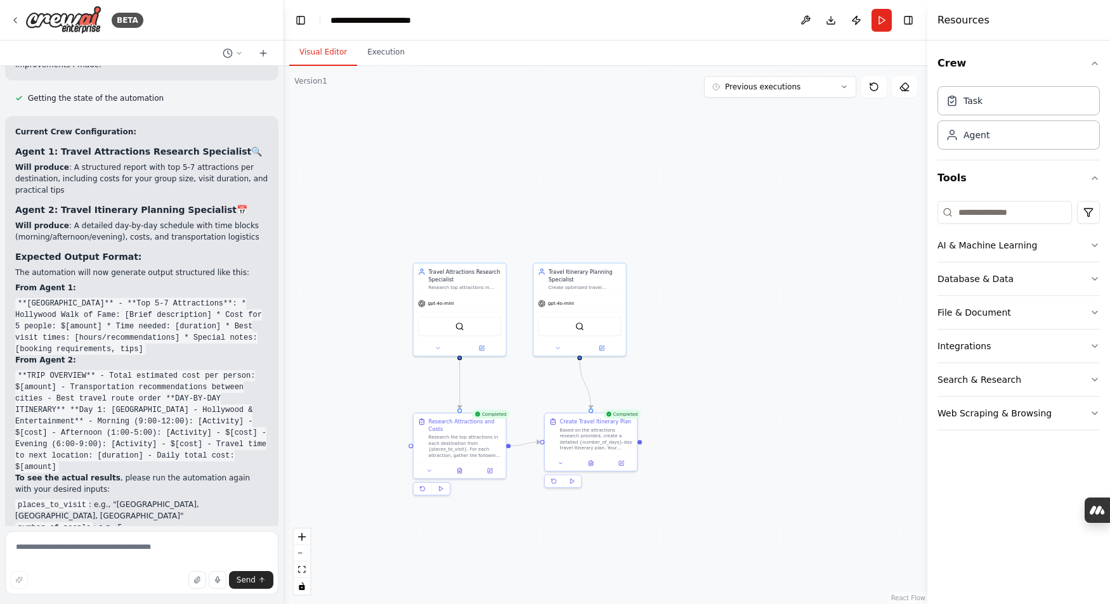
click at [322, 51] on button "Visual Editor" at bounding box center [323, 52] width 68 height 27
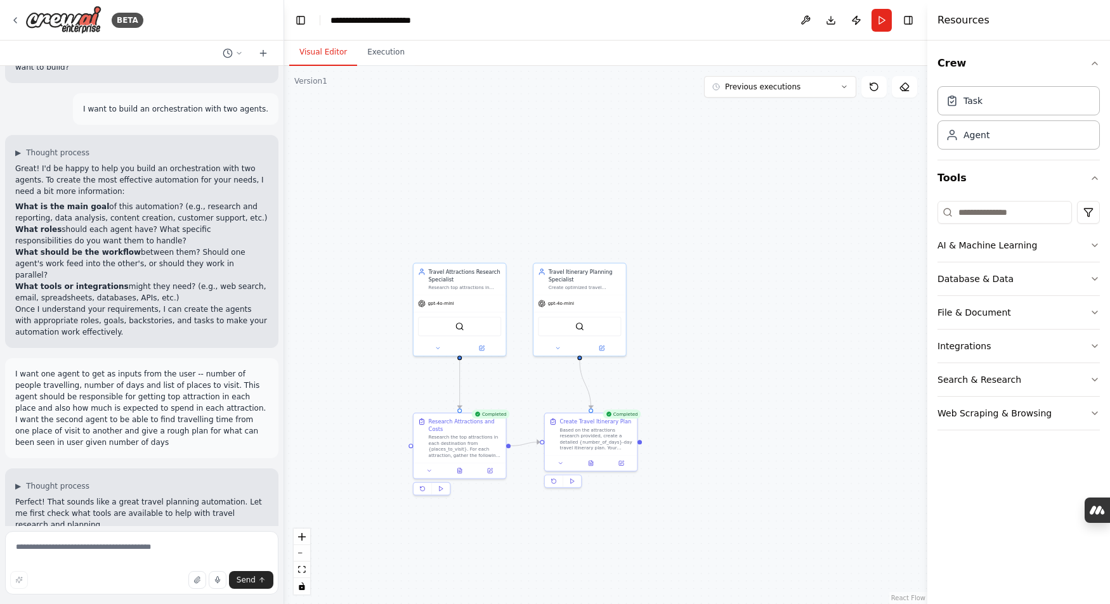
scroll to position [36, 0]
click at [95, 552] on textarea at bounding box center [141, 563] width 273 height 63
type textarea "**********"
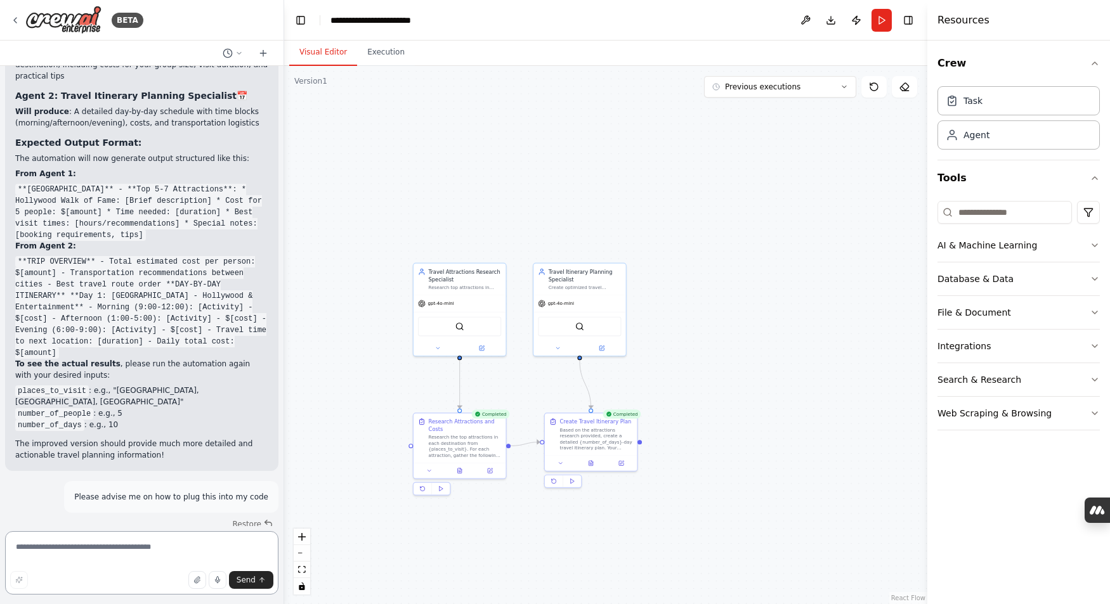
scroll to position [2580, 0]
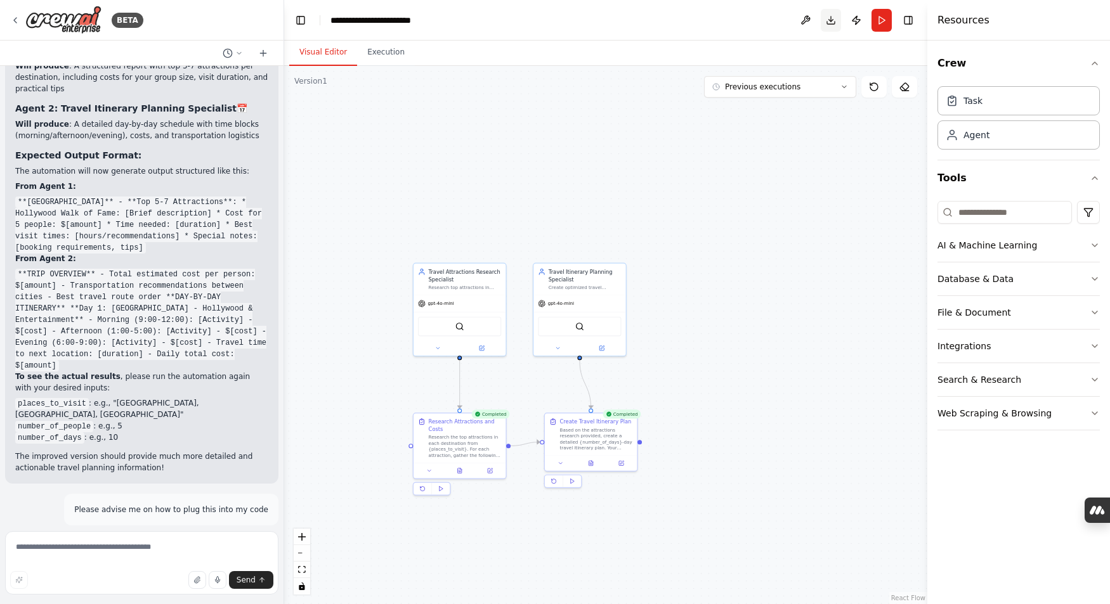
click at [832, 19] on button "Download" at bounding box center [831, 20] width 20 height 23
